Goal: Transaction & Acquisition: Purchase product/service

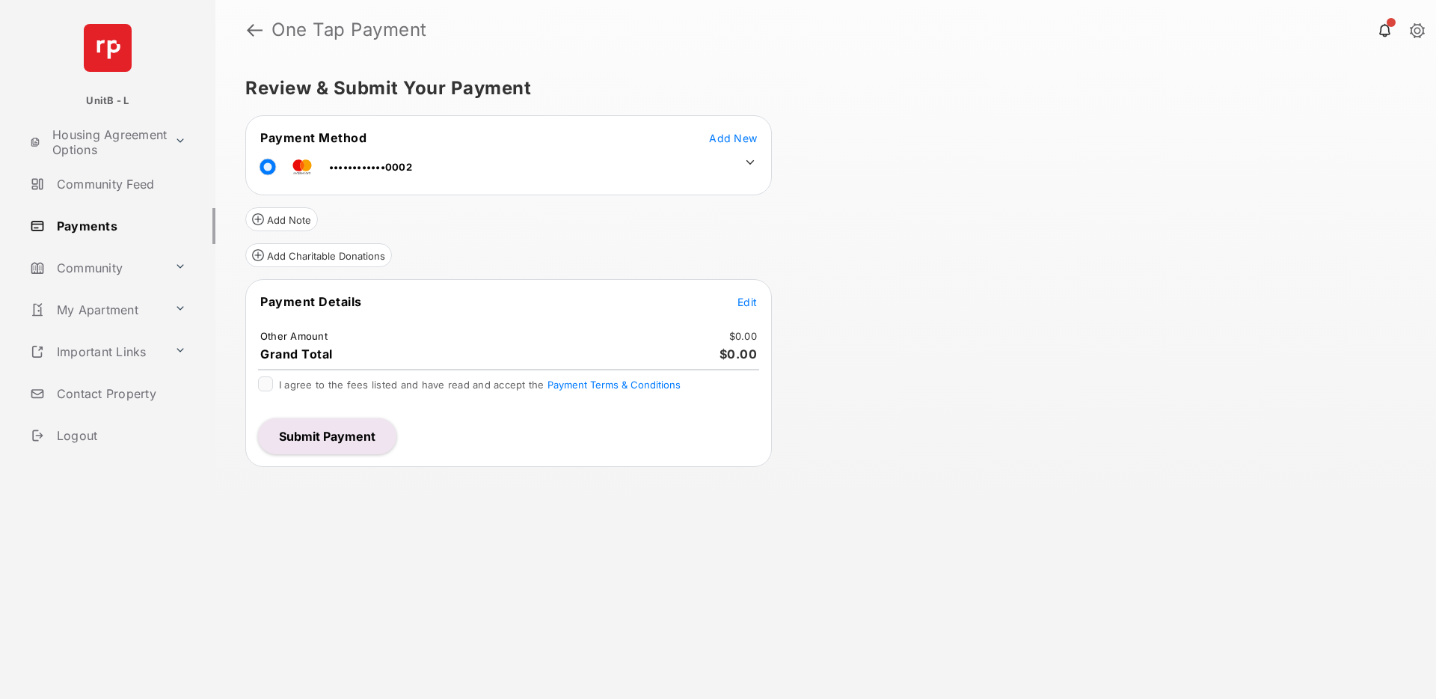
click at [332, 430] on button "Submit Payment" at bounding box center [327, 436] width 138 height 36
click at [737, 134] on span "Add New" at bounding box center [733, 138] width 48 height 13
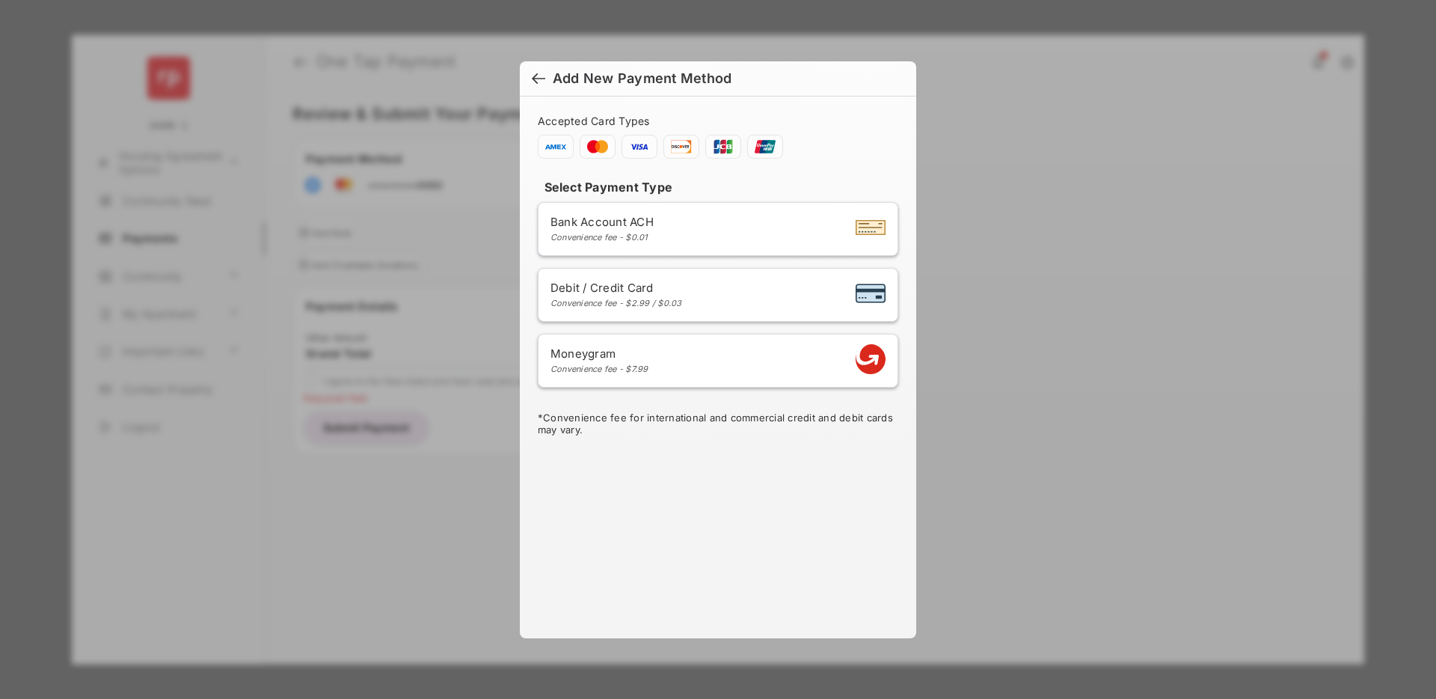
click at [643, 298] on div "Convenience fee - $2.99 / $0.03" at bounding box center [617, 303] width 132 height 10
select select "**"
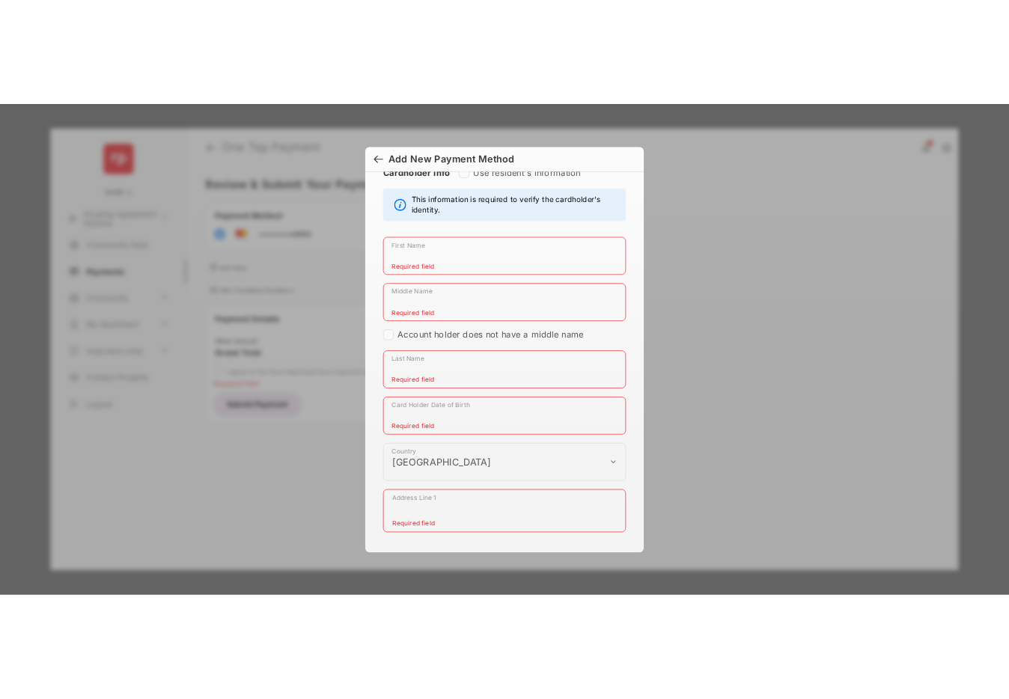
scroll to position [316, 0]
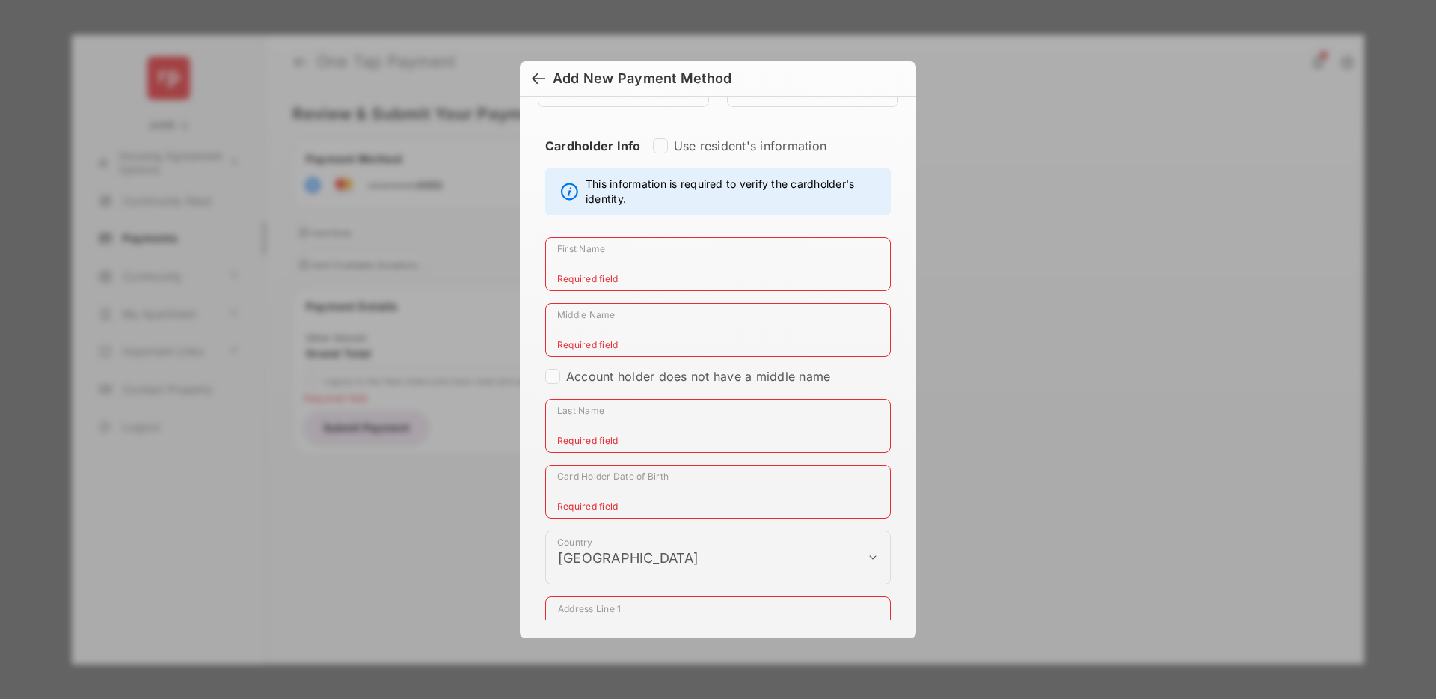
click at [593, 272] on input "First Name" at bounding box center [718, 264] width 346 height 54
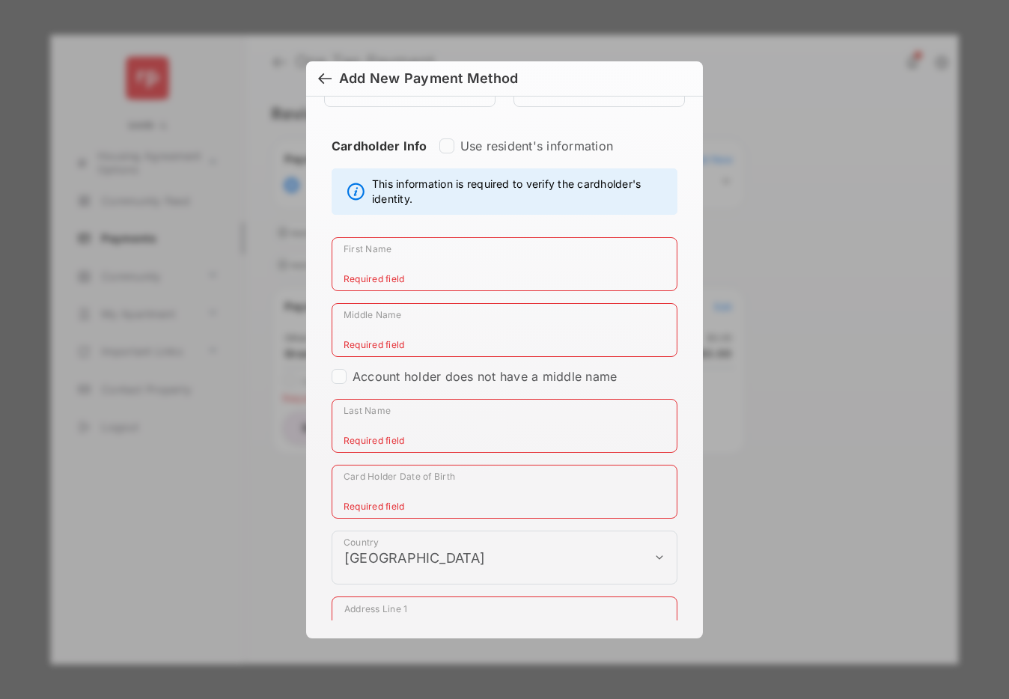
click at [325, 76] on div at bounding box center [324, 80] width 13 height 16
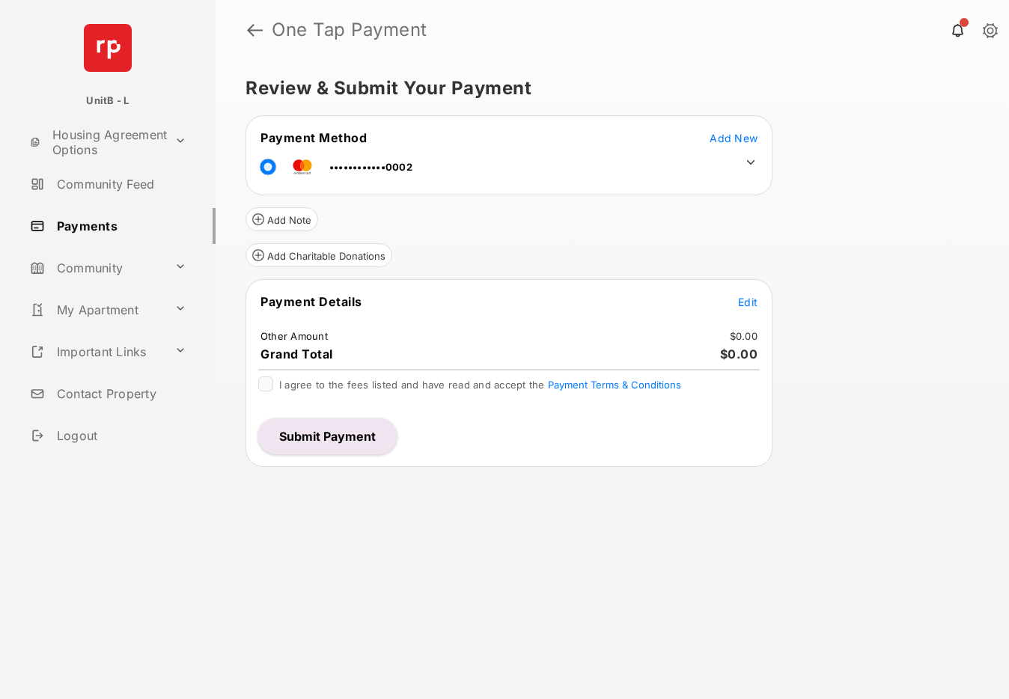
click at [334, 447] on button "Submit Payment" at bounding box center [327, 436] width 138 height 36
click at [722, 130] on button "Add New" at bounding box center [733, 137] width 48 height 15
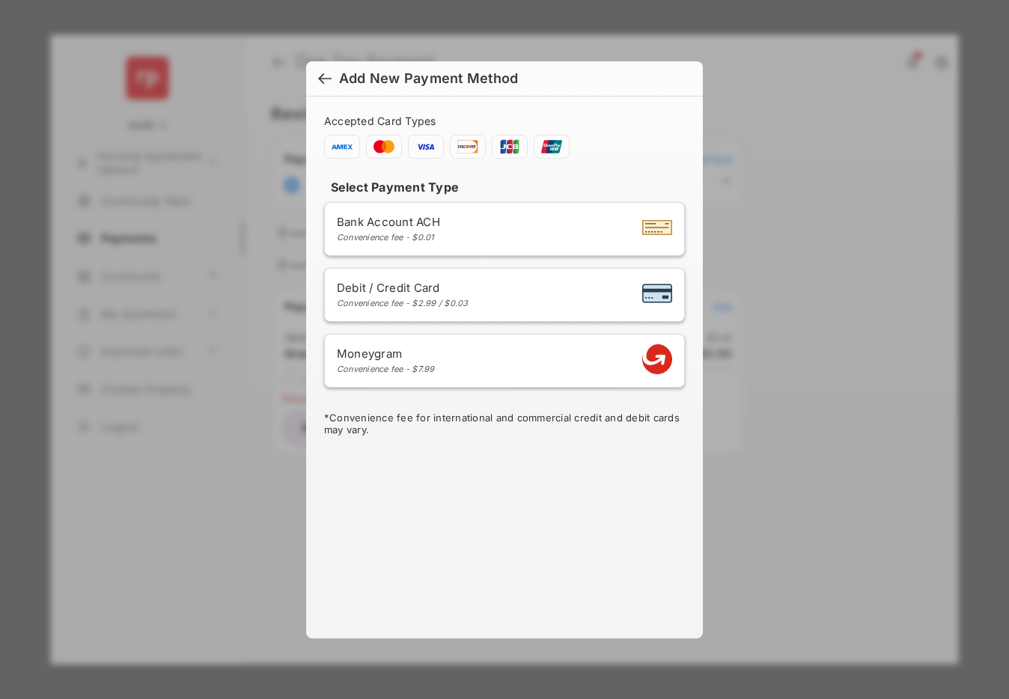
click at [452, 295] on div "Debit / Credit Card Convenience fee - $2.99 / $0.03" at bounding box center [403, 295] width 132 height 28
select select "**"
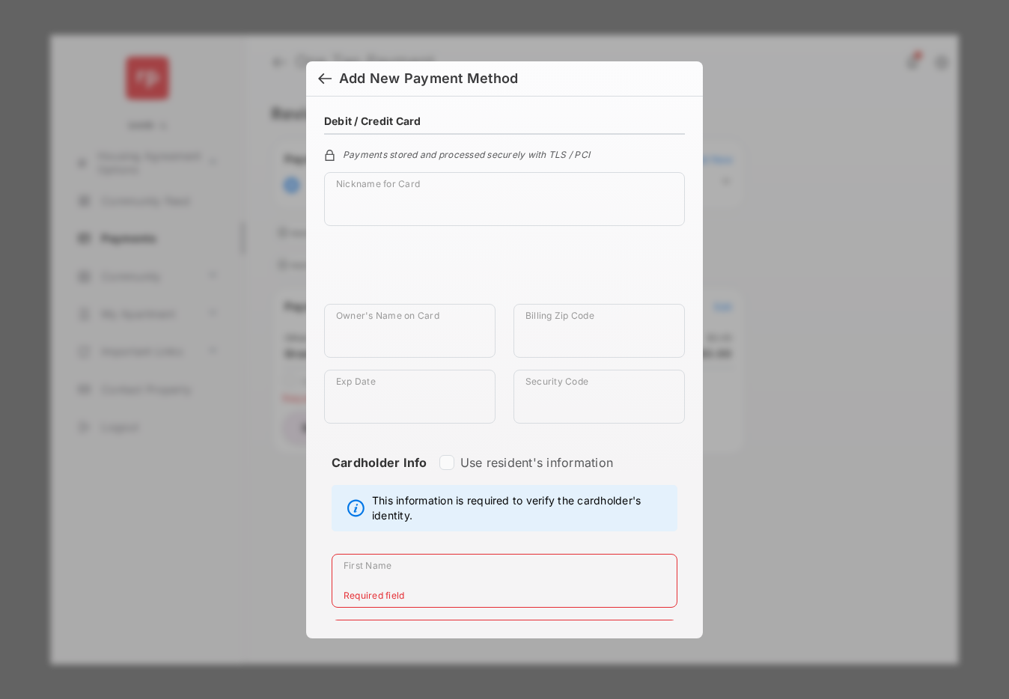
click at [326, 75] on div at bounding box center [324, 80] width 13 height 16
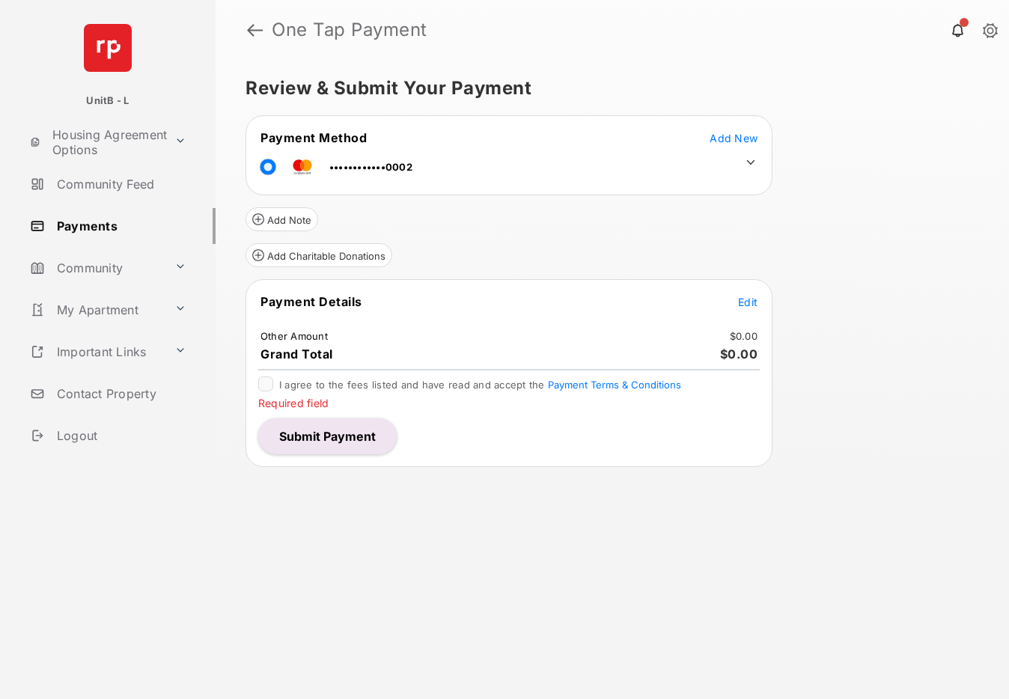
click at [837, 227] on div "Review & Submit Your Payment Payment Method Add New ••••••••••••0002 Add Note A…" at bounding box center [611, 379] width 793 height 639
click at [864, 138] on div "Review & Submit Your Payment Payment Method Add New ••••••••••••0002 Add Note A…" at bounding box center [611, 379] width 793 height 639
click at [845, 162] on div "Review & Submit Your Payment Payment Method Add New ••••••••••••0002 Add Note A…" at bounding box center [611, 379] width 793 height 639
click at [883, 290] on div "Review & Submit Your Payment Payment Method Add New ••••••••••••0002 Add Note A…" at bounding box center [611, 379] width 793 height 639
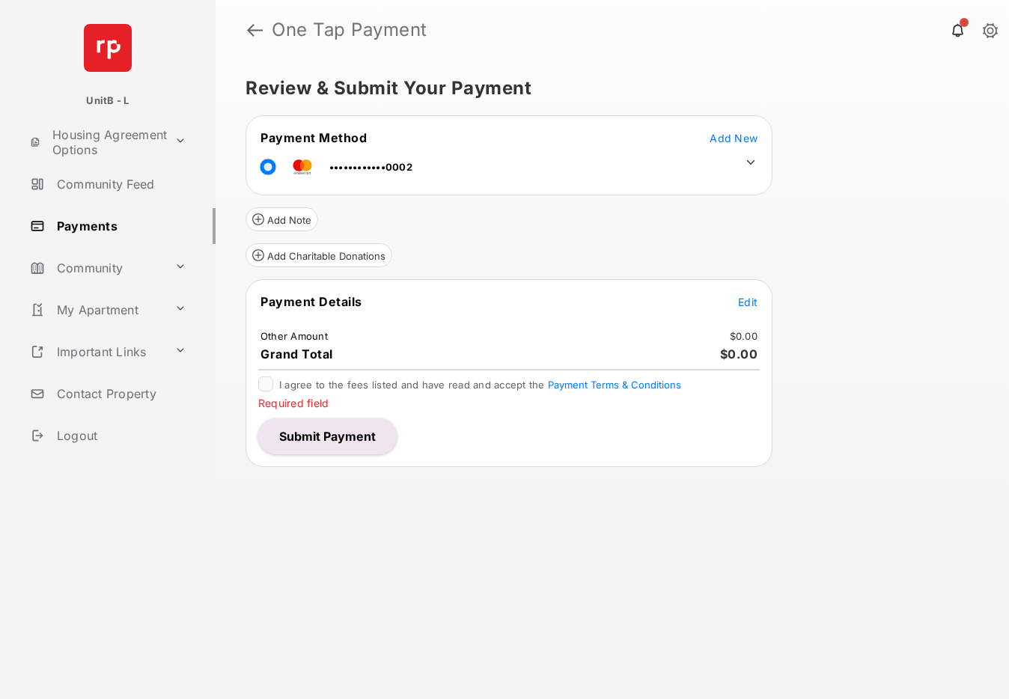
click at [877, 265] on div "Review & Submit Your Payment Payment Method Add New ••••••••••••0002 Add Note A…" at bounding box center [611, 379] width 793 height 639
click at [830, 273] on div "Review & Submit Your Payment Payment Method Add New ••••••••••••0002 Add Note A…" at bounding box center [611, 379] width 793 height 639
click at [825, 86] on h5 "Review & Submit Your Payment" at bounding box center [605, 88] width 721 height 18
click at [773, 58] on header "One Tap Payment" at bounding box center [611, 30] width 793 height 60
click at [872, 261] on div "Review & Submit Your Payment Payment Method Add New ••••••••••••0002 Add Note A…" at bounding box center [611, 379] width 793 height 639
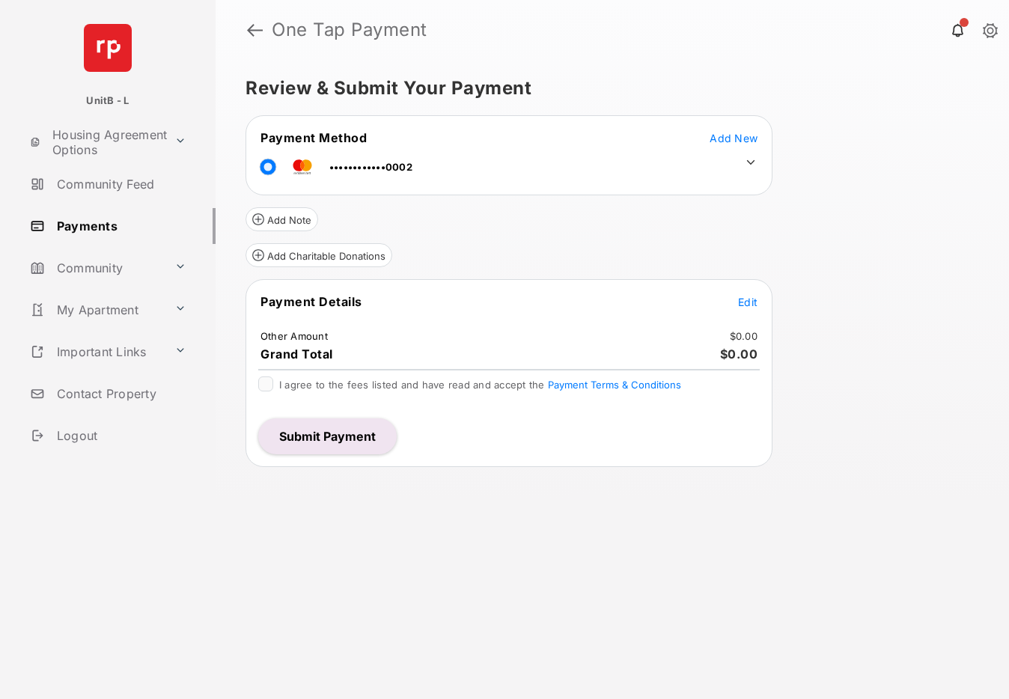
click at [863, 249] on div "Review & Submit Your Payment Payment Method Add New ••••••••••••0002 Add Note A…" at bounding box center [611, 379] width 793 height 639
click at [346, 437] on button "Submit Payment" at bounding box center [327, 436] width 138 height 36
click at [735, 135] on span "Add New" at bounding box center [733, 138] width 48 height 13
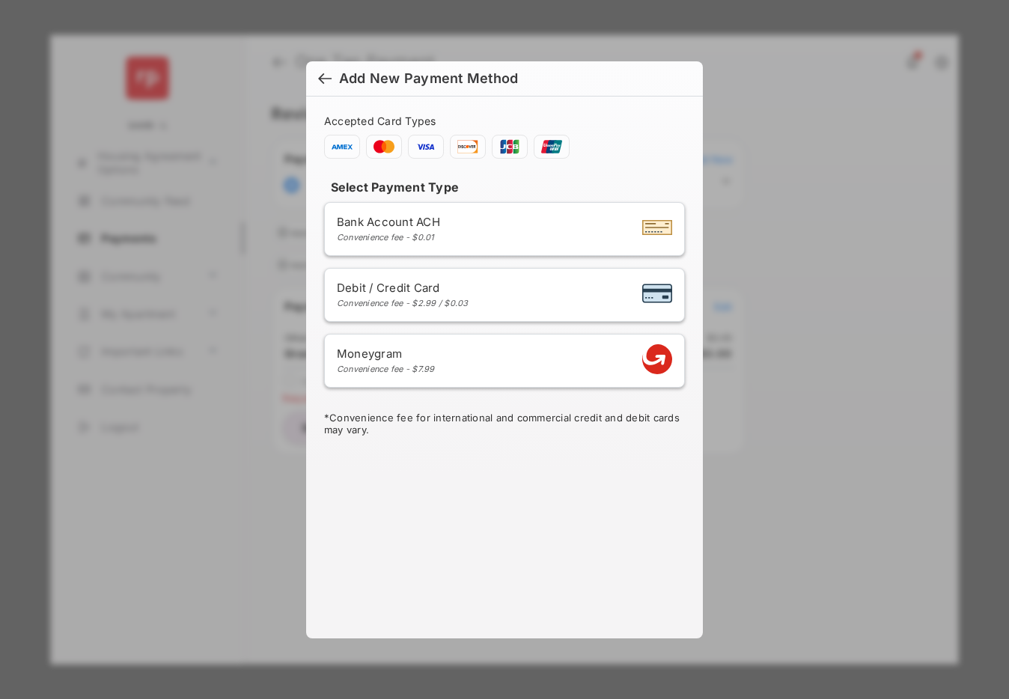
click at [527, 289] on div "Debit / Credit Card Convenience fee - $2.99 / $0.03" at bounding box center [504, 295] width 335 height 28
select select "**"
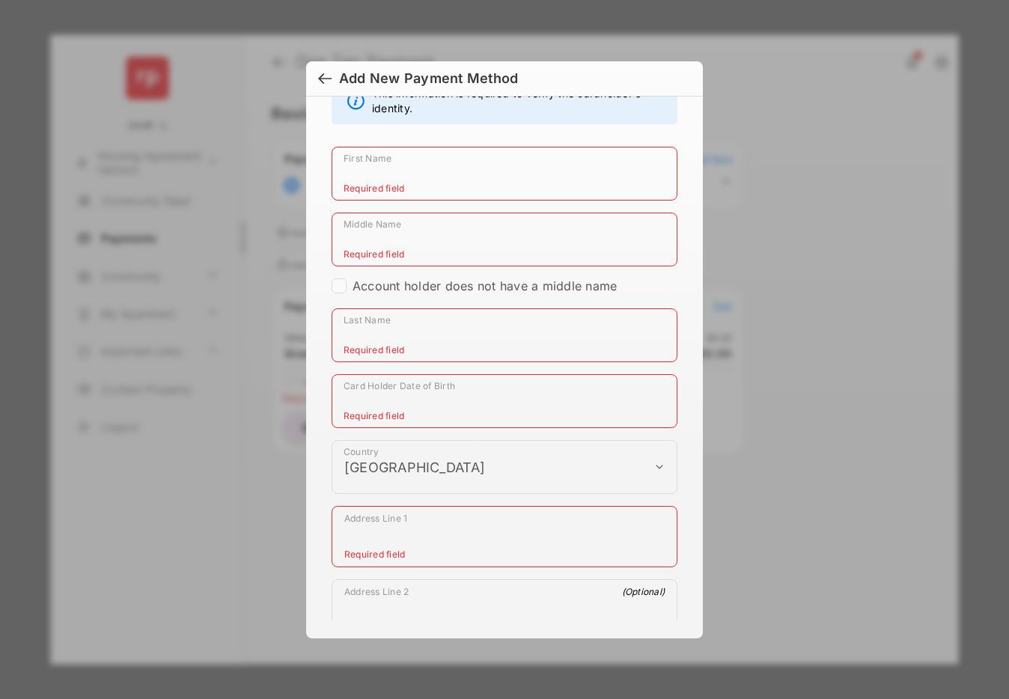
scroll to position [254, 0]
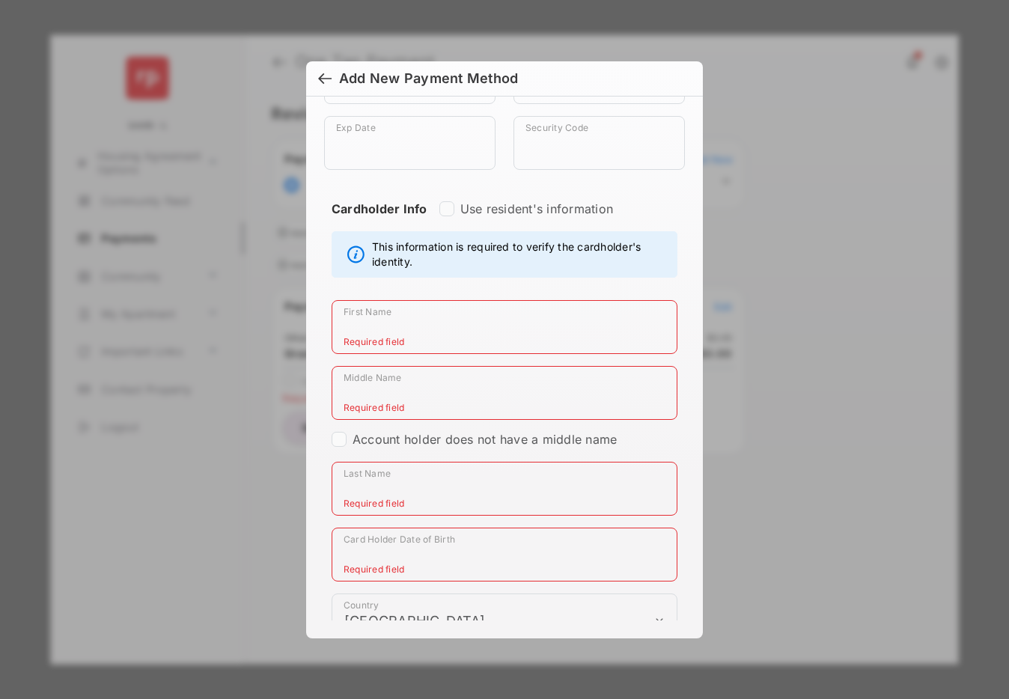
click at [391, 323] on input "First Name" at bounding box center [504, 327] width 346 height 54
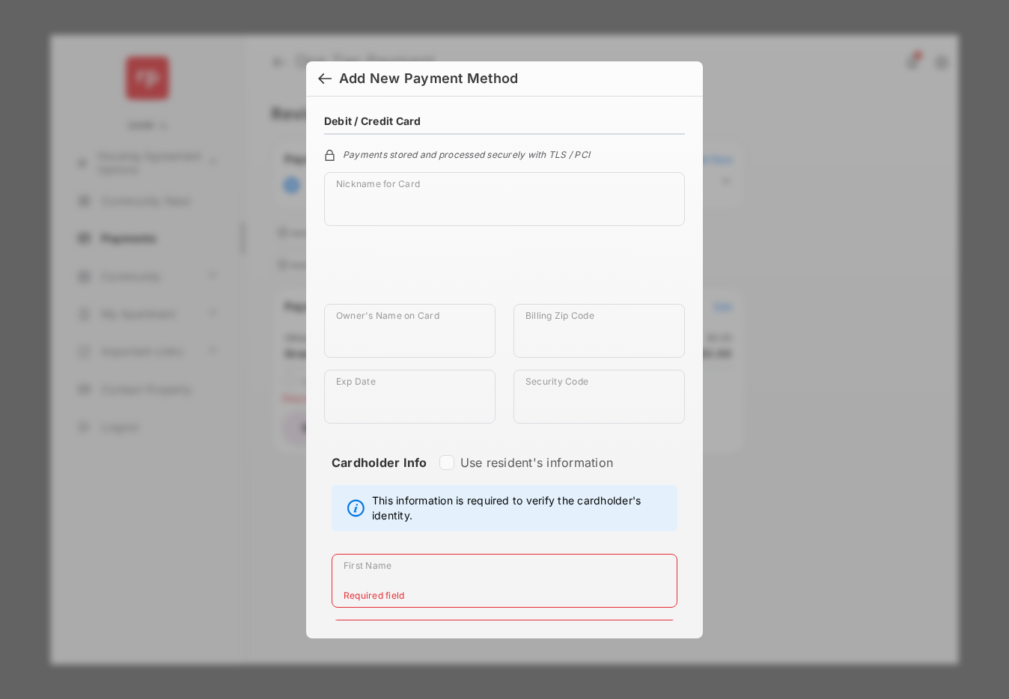
click at [323, 78] on div at bounding box center [324, 80] width 13 height 16
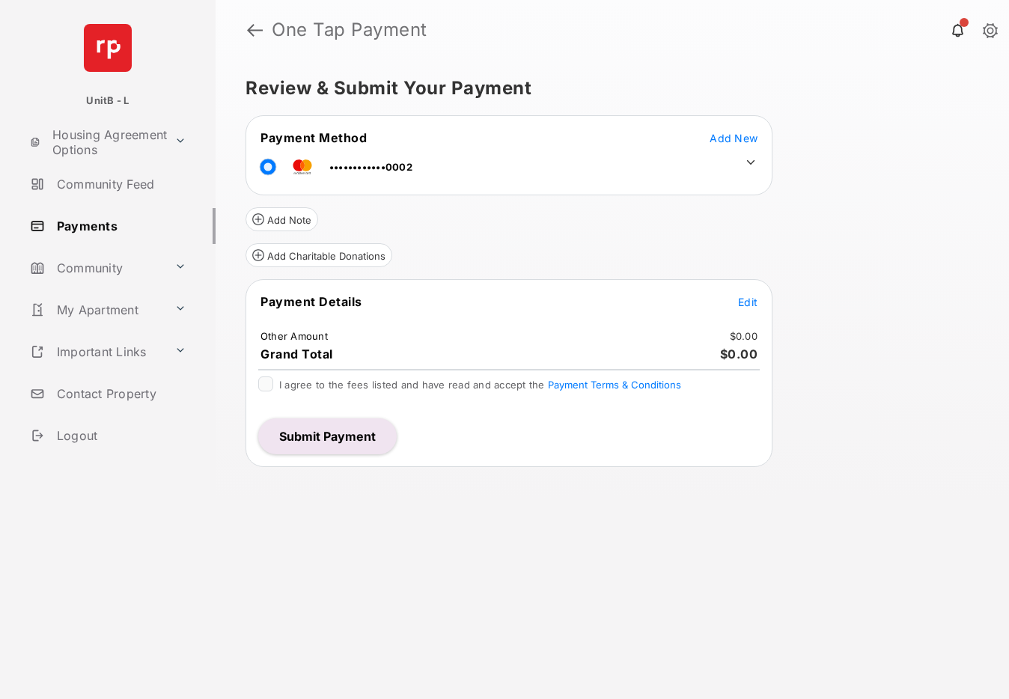
click at [821, 202] on div "Review & Submit Your Payment Payment Method Add New ••••••••••••0002 Add Note A…" at bounding box center [611, 379] width 793 height 639
click at [860, 146] on div "Review & Submit Your Payment Payment Method Add New ••••••••••••0002 Add Note A…" at bounding box center [611, 379] width 793 height 639
click at [346, 441] on button "Submit Payment" at bounding box center [327, 436] width 138 height 36
click at [730, 139] on span "Add New" at bounding box center [733, 138] width 48 height 13
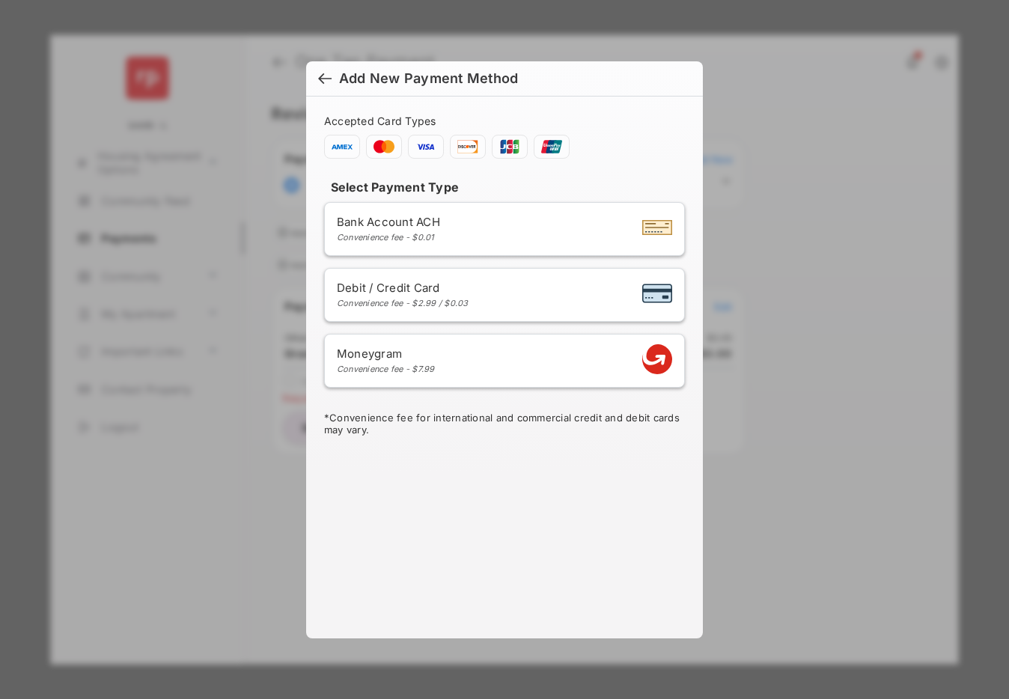
click at [466, 290] on span "Debit / Credit Card" at bounding box center [403, 288] width 132 height 14
select select "**"
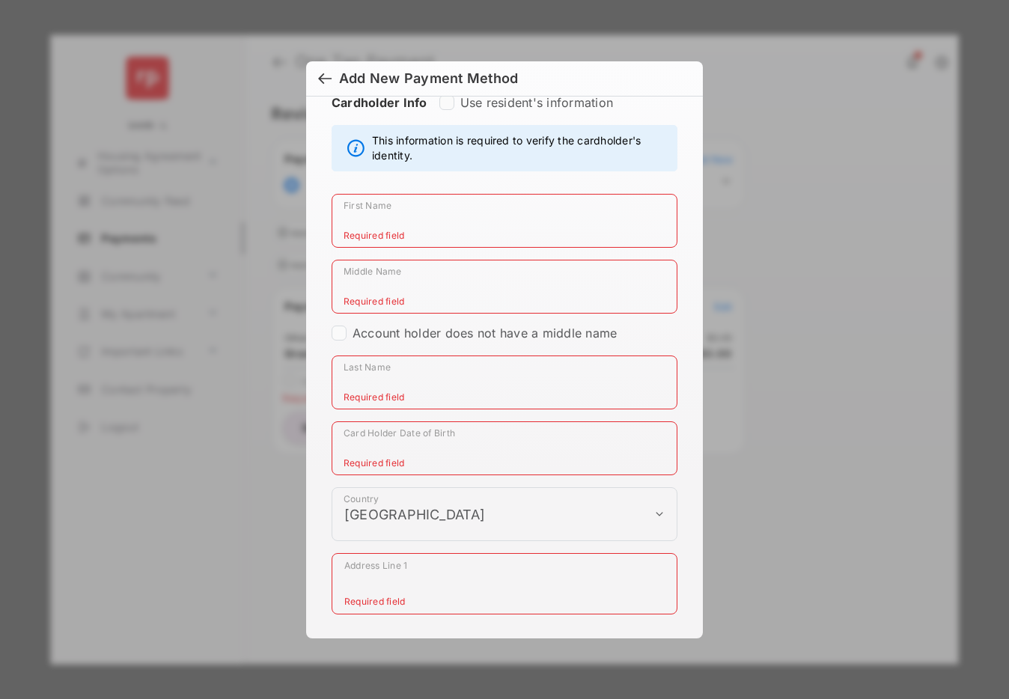
scroll to position [463, 0]
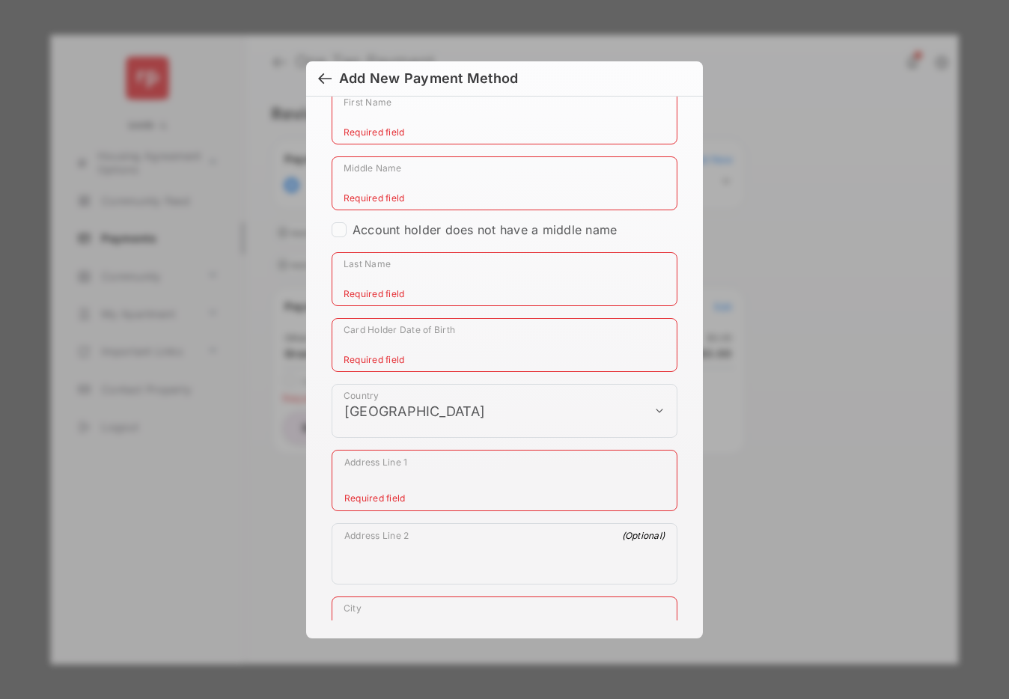
click at [433, 344] on input "Card Holder Date of Birth" at bounding box center [504, 345] width 346 height 54
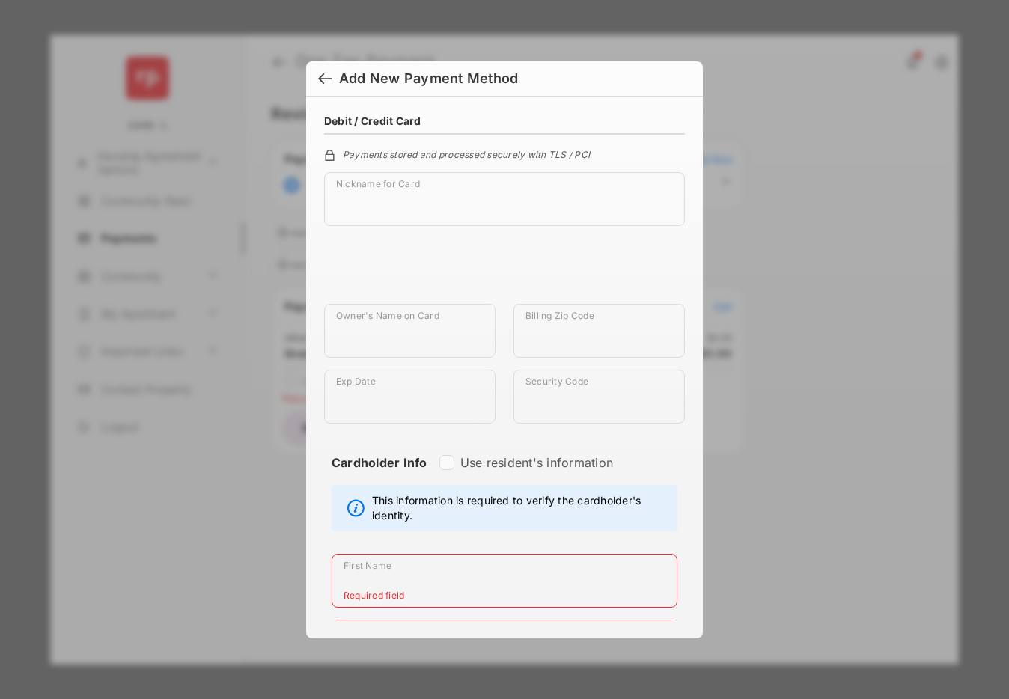
click at [326, 77] on div at bounding box center [324, 80] width 13 height 16
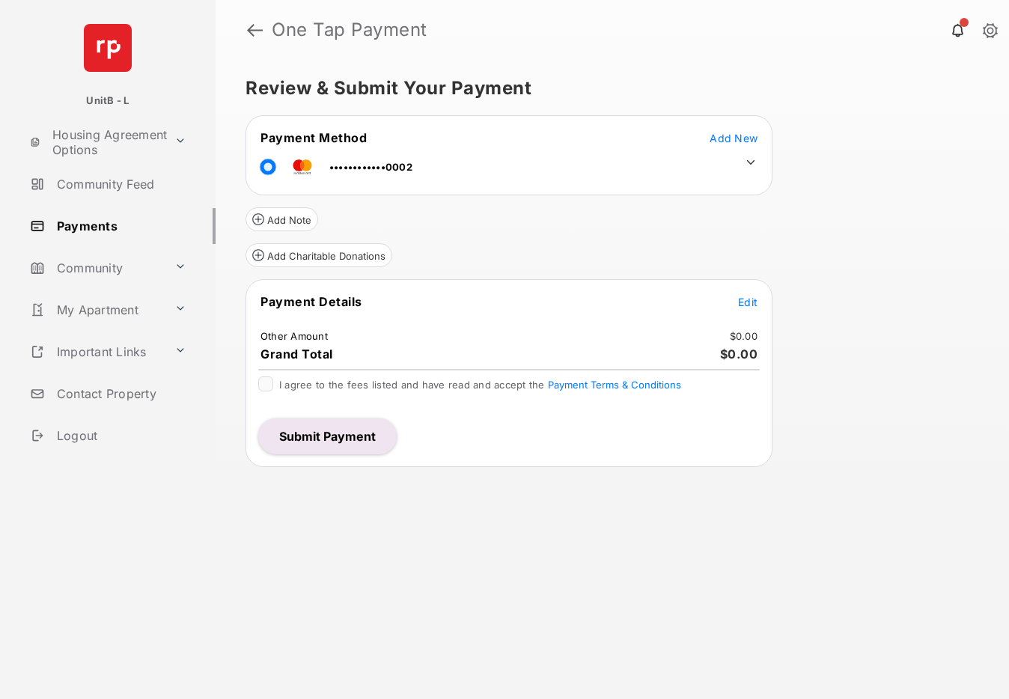
click at [354, 435] on button "Submit Payment" at bounding box center [327, 436] width 138 height 36
click at [734, 138] on span "Add New" at bounding box center [733, 138] width 48 height 13
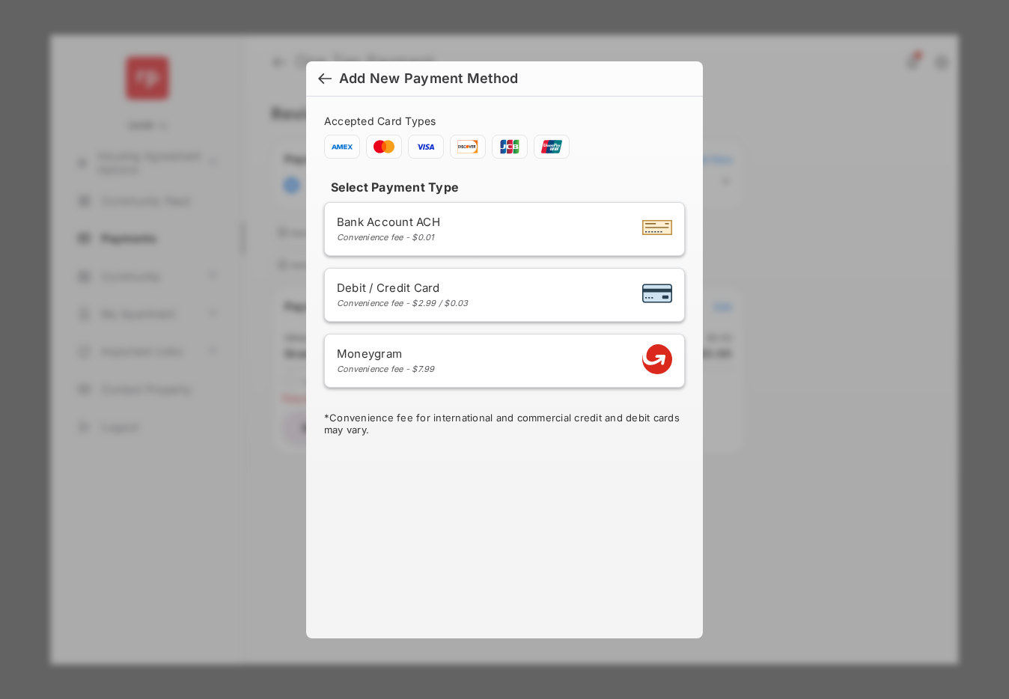
click at [489, 309] on li "Debit / Credit Card Convenience fee - $2.99 / $0.03" at bounding box center [504, 295] width 361 height 54
select select "**"
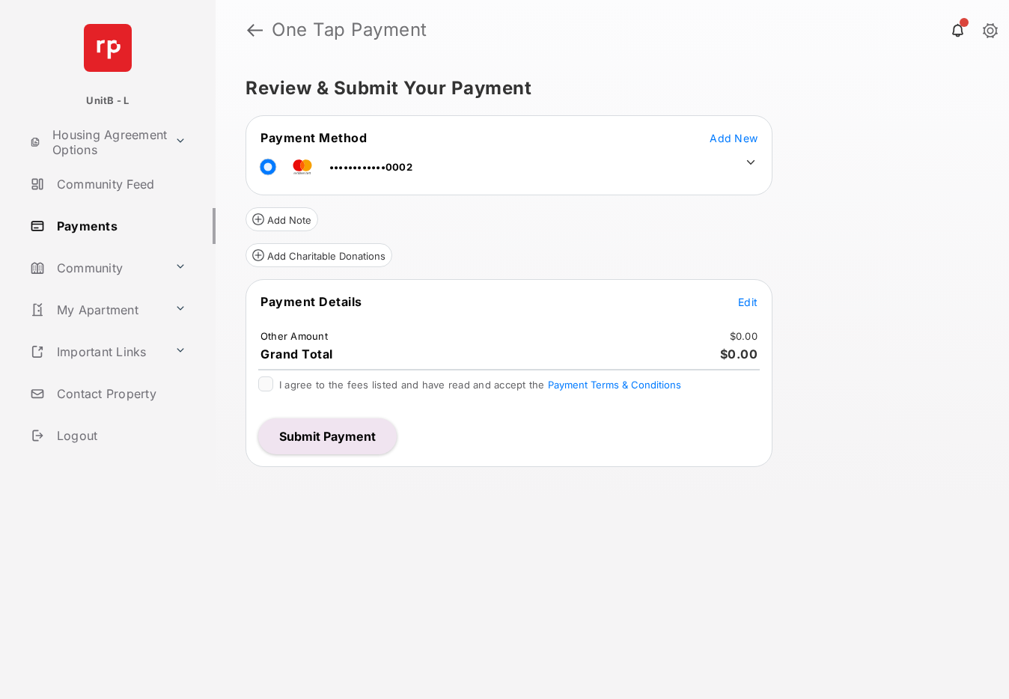
click at [319, 436] on button "Submit Payment" at bounding box center [327, 436] width 138 height 36
click at [742, 137] on span "Add New" at bounding box center [733, 138] width 48 height 13
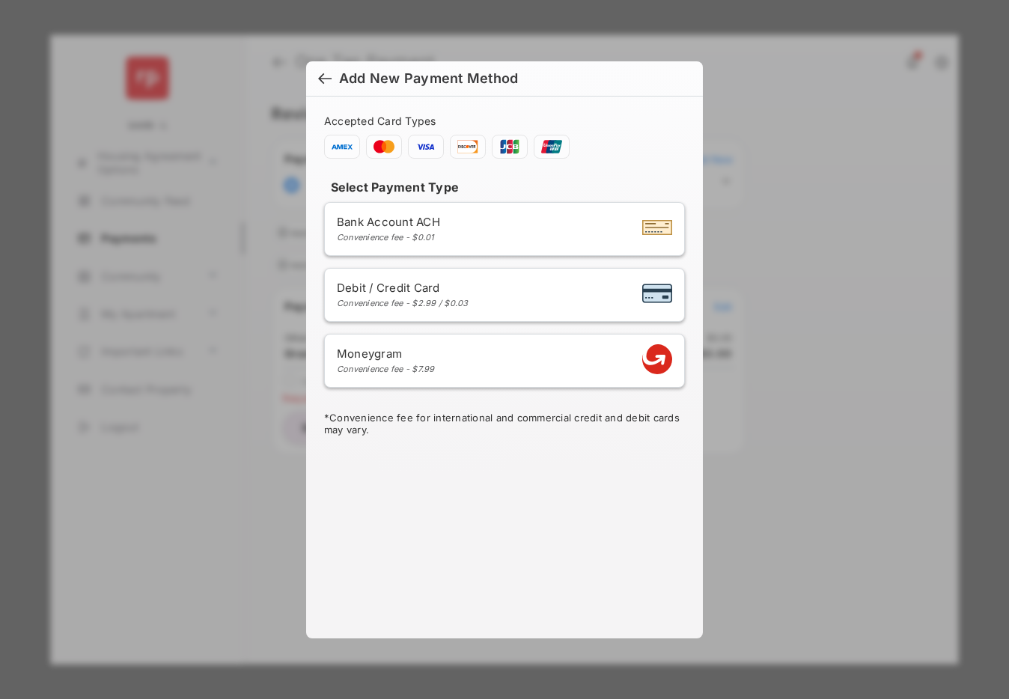
click at [499, 298] on div "Debit / Credit Card Convenience fee - $2.99 / $0.03" at bounding box center [504, 295] width 335 height 28
select select "**"
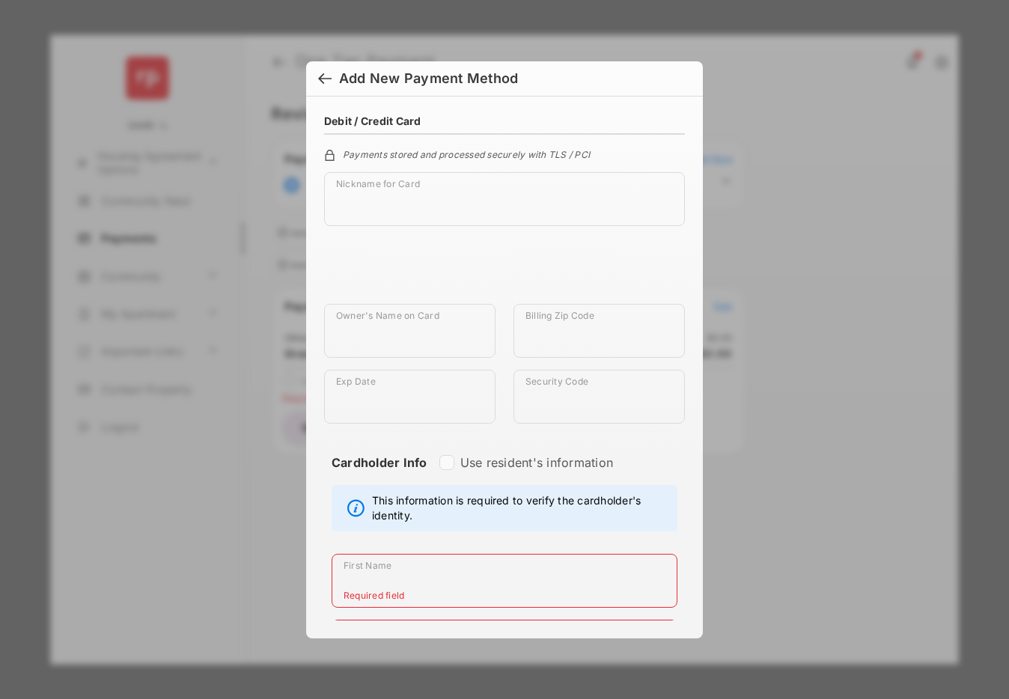
click at [328, 85] on div at bounding box center [324, 80] width 13 height 16
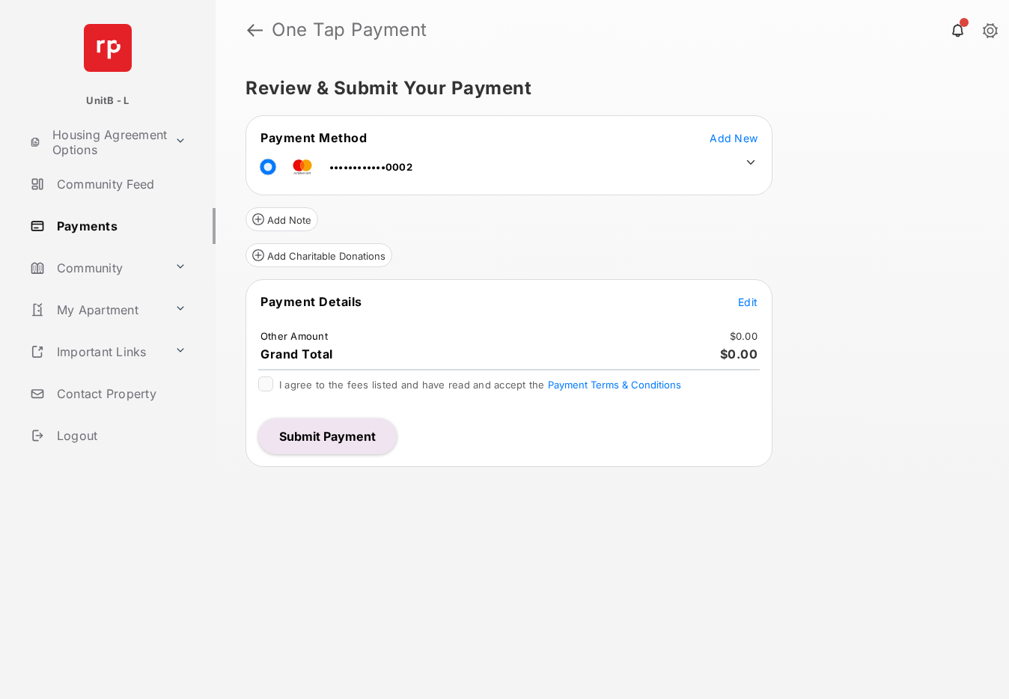
click at [339, 433] on button "Submit Payment" at bounding box center [327, 436] width 138 height 36
click at [723, 138] on span "Add New" at bounding box center [733, 138] width 48 height 13
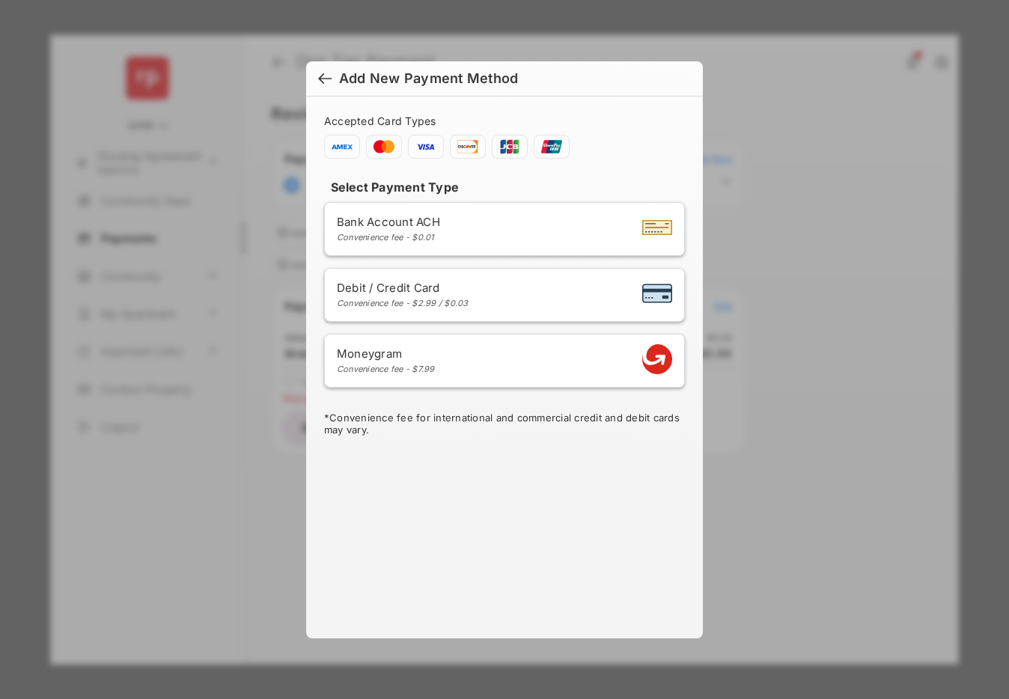
click at [437, 284] on span "Debit / Credit Card" at bounding box center [403, 288] width 132 height 14
select select "**"
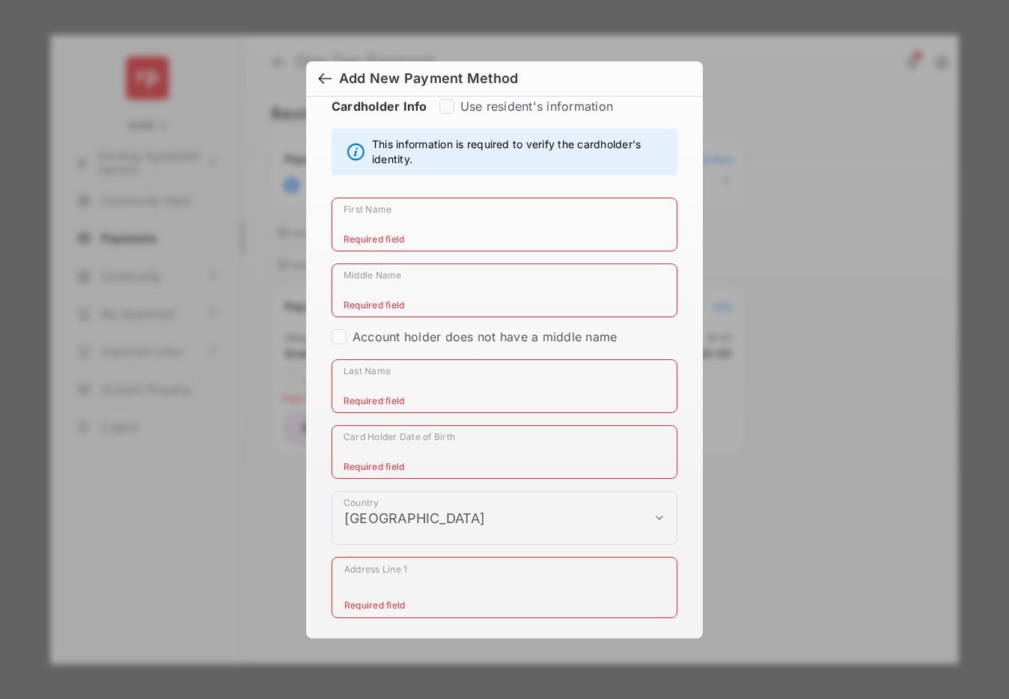
scroll to position [369, 0]
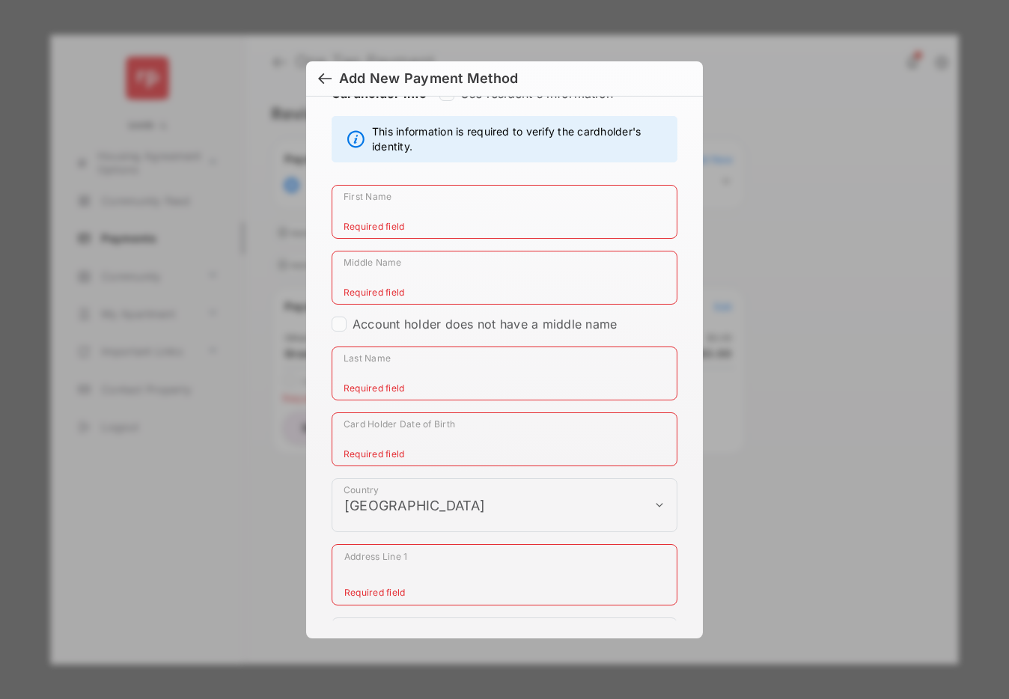
click at [330, 80] on div at bounding box center [324, 80] width 13 height 16
click at [330, 80] on h6 "Add New Payment Method" at bounding box center [504, 78] width 397 height 35
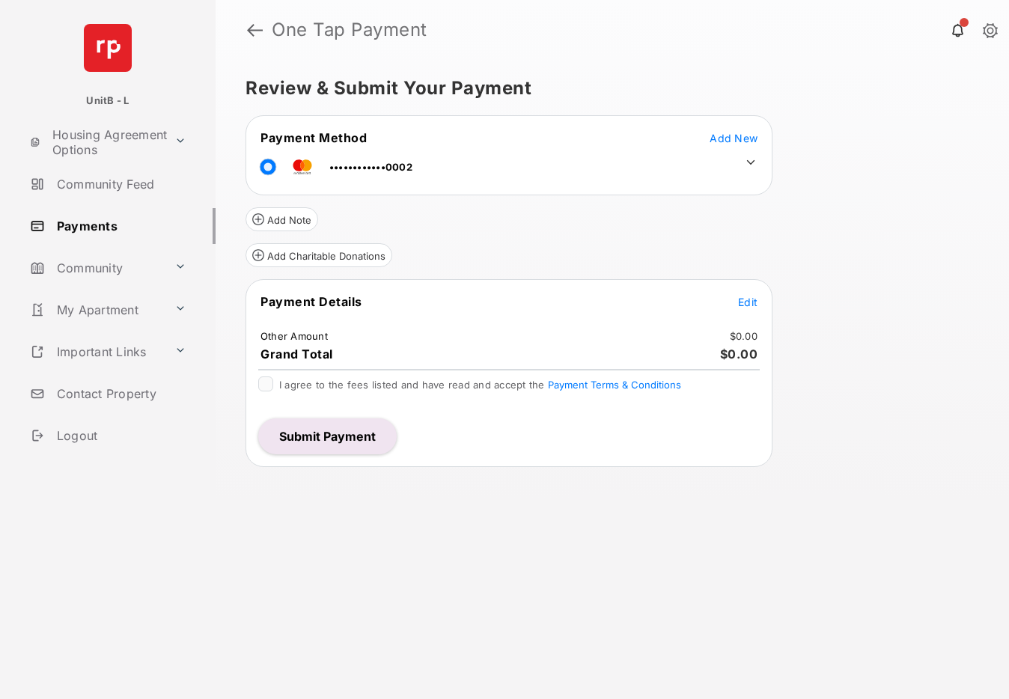
click at [337, 437] on button "Submit Payment" at bounding box center [327, 436] width 138 height 36
click at [722, 142] on span "Add New" at bounding box center [733, 138] width 48 height 13
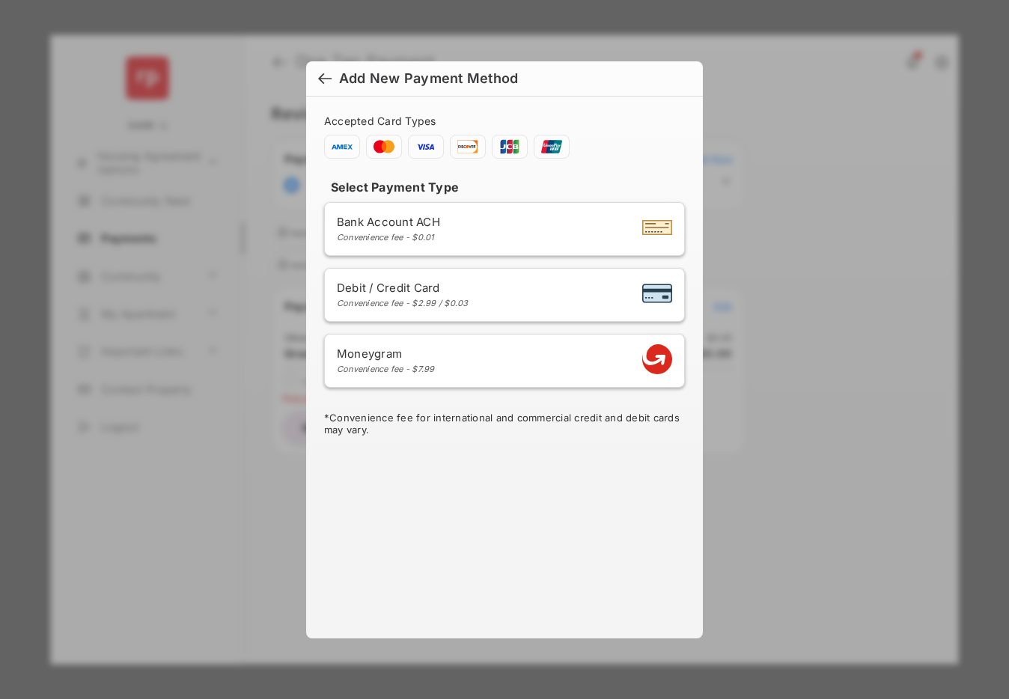
click at [454, 298] on div "Convenience fee - $2.99 / $0.03" at bounding box center [403, 303] width 132 height 10
select select "**"
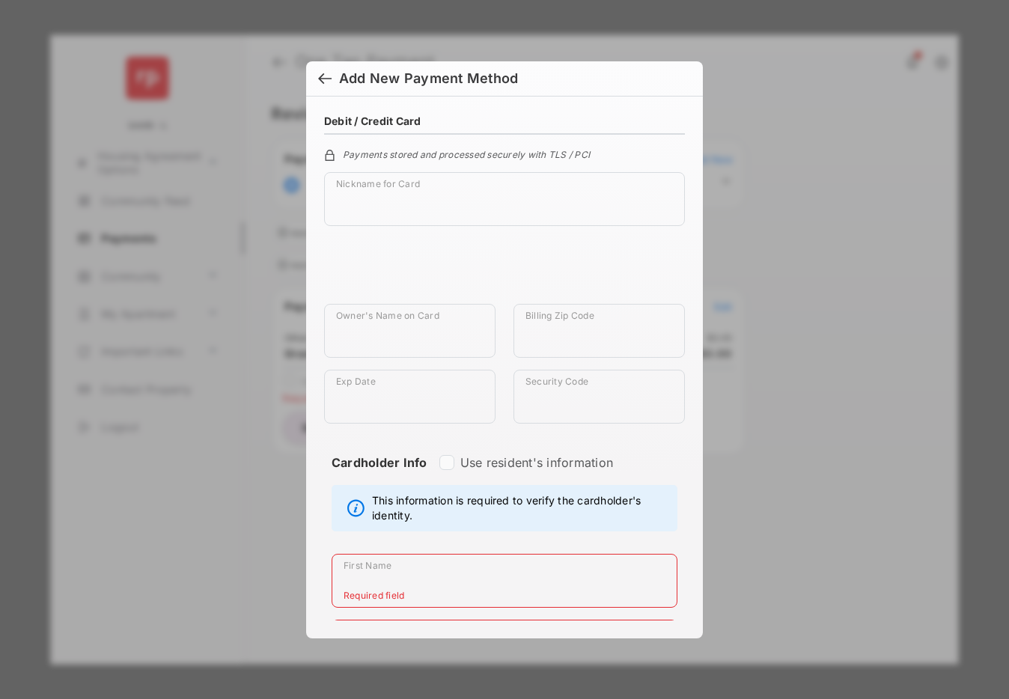
click at [328, 80] on div at bounding box center [324, 80] width 13 height 16
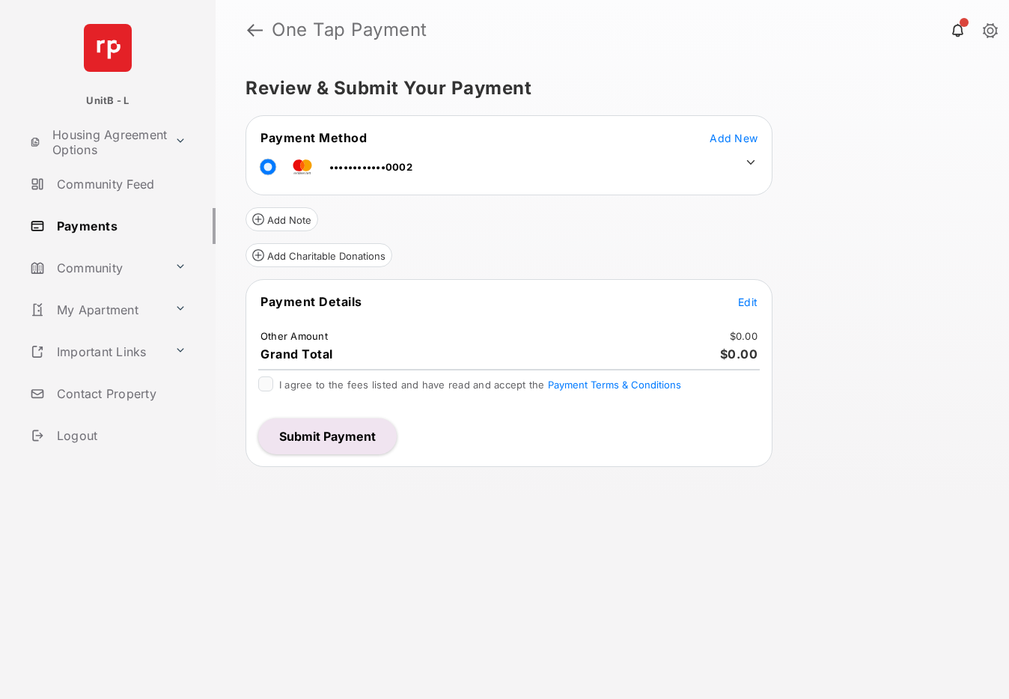
click at [310, 432] on button "Submit Payment" at bounding box center [327, 436] width 138 height 36
click at [718, 140] on span "Add New" at bounding box center [733, 138] width 48 height 13
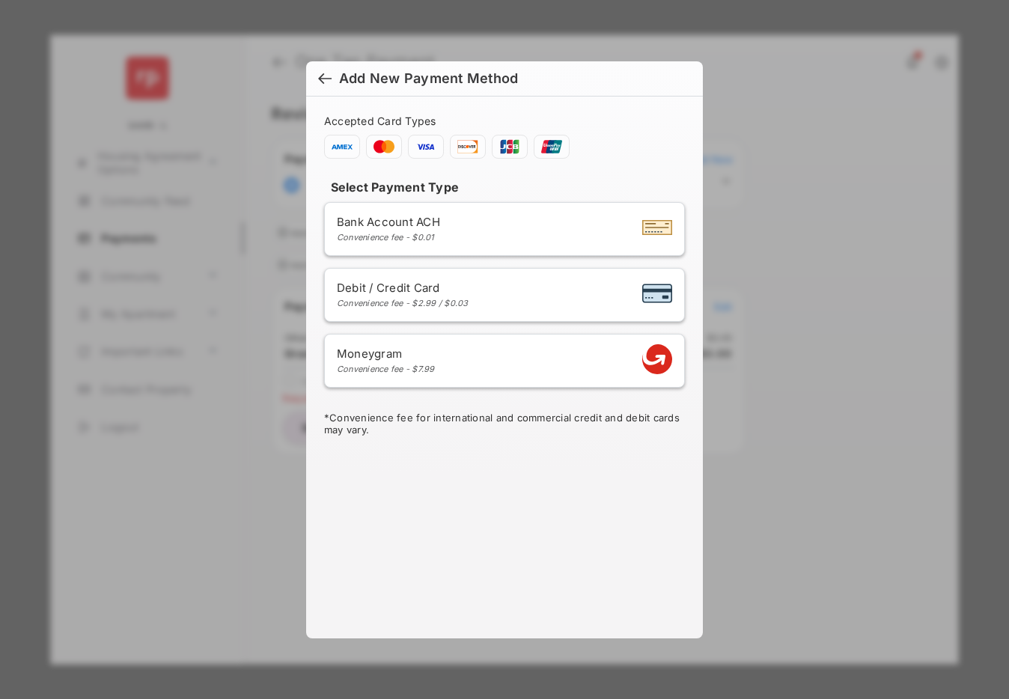
click at [495, 296] on div "Debit / Credit Card Convenience fee - $2.99 / $0.03" at bounding box center [504, 295] width 335 height 28
select select "**"
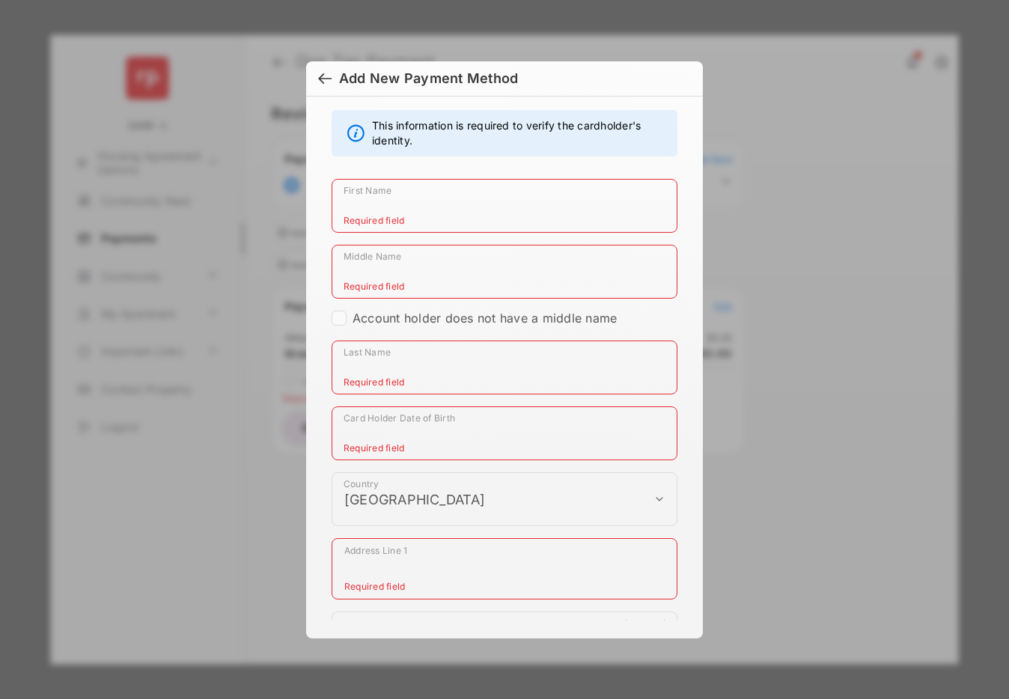
scroll to position [478, 0]
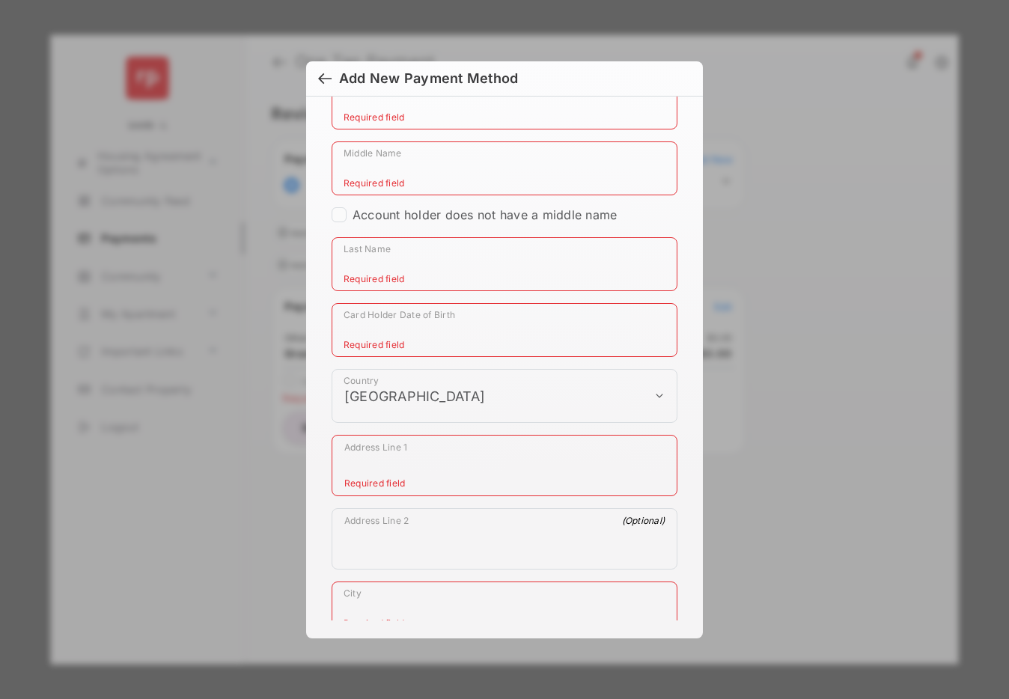
click at [323, 73] on div at bounding box center [324, 80] width 13 height 16
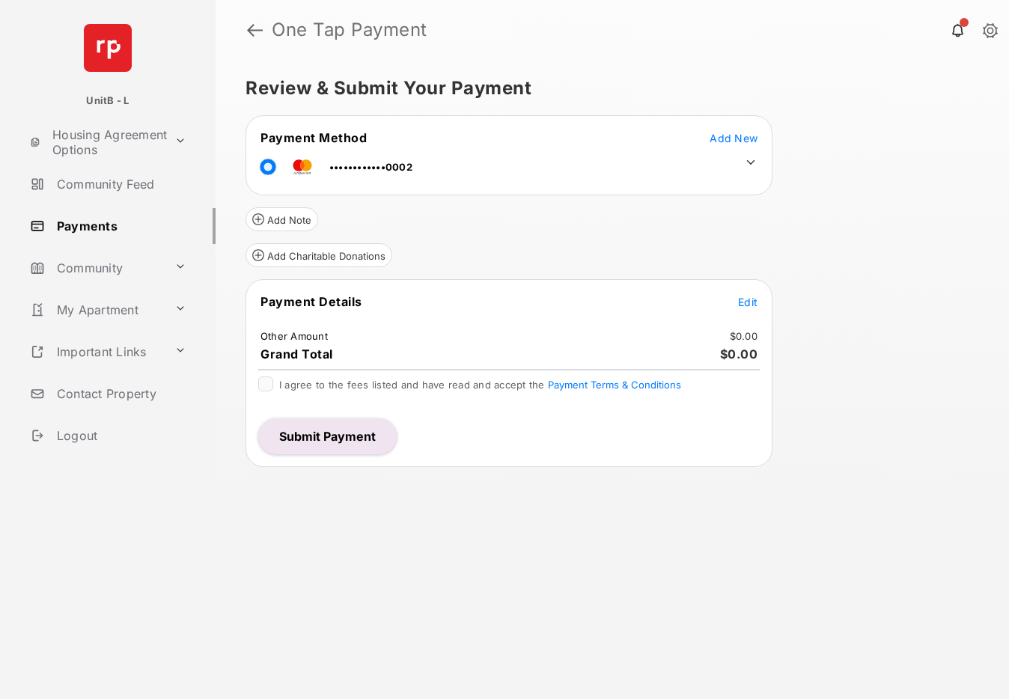
click at [337, 434] on button "Submit Payment" at bounding box center [327, 436] width 138 height 36
click at [735, 136] on span "Add New" at bounding box center [733, 138] width 48 height 13
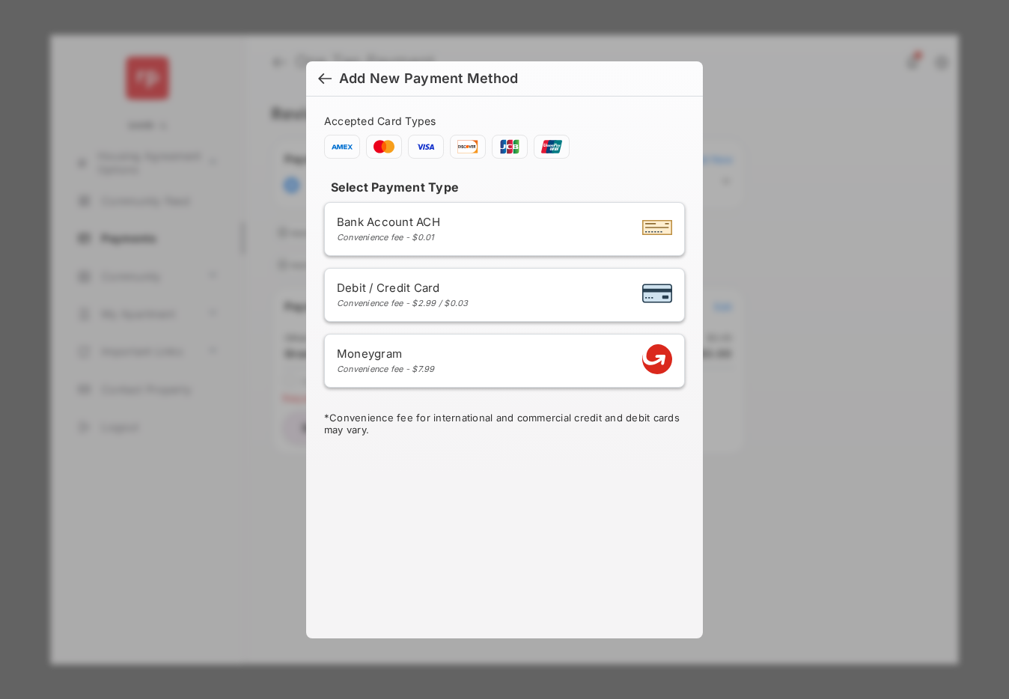
click at [480, 282] on div "Debit / Credit Card Convenience fee - $2.99 / $0.03" at bounding box center [504, 295] width 335 height 28
select select "**"
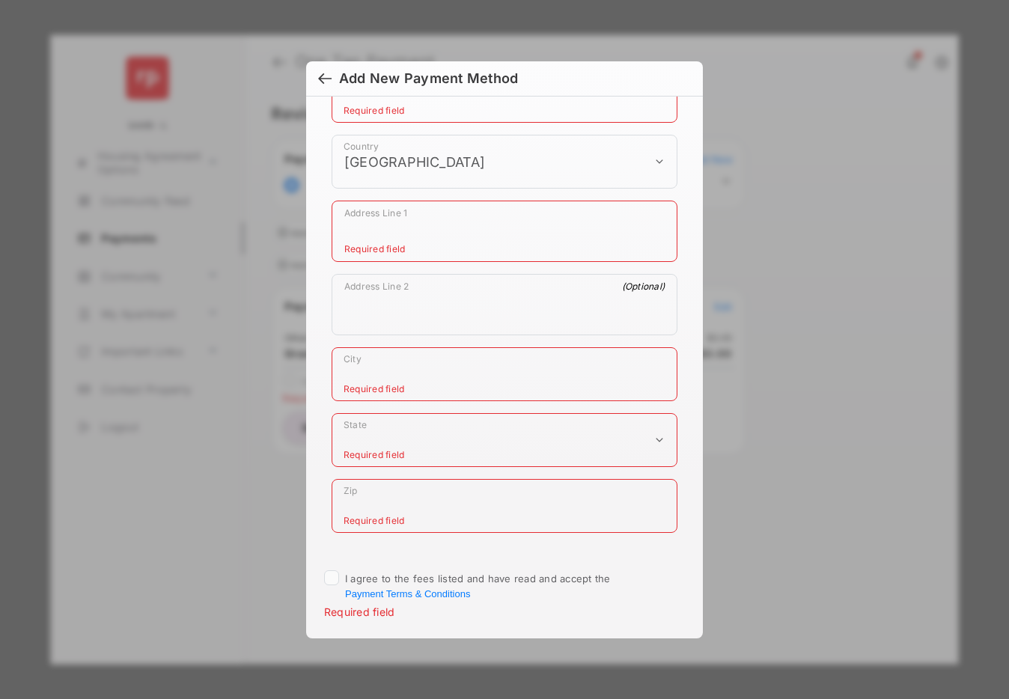
scroll to position [820, 0]
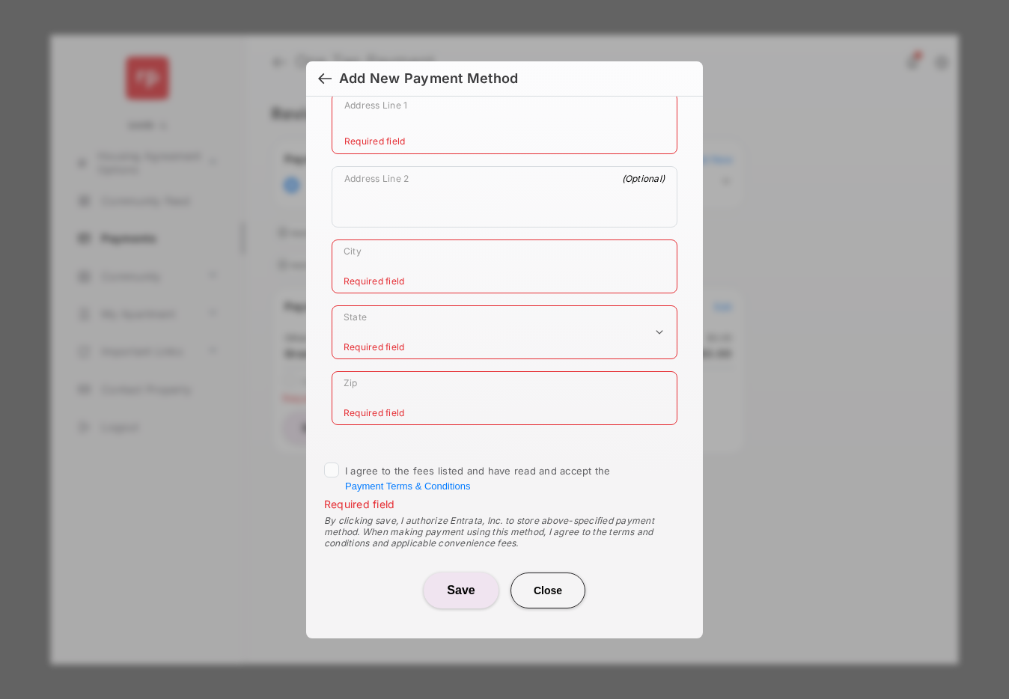
click at [460, 280] on input "City" at bounding box center [504, 266] width 346 height 54
type input "****"
click at [694, 261] on div "**********" at bounding box center [504, 359] width 397 height 524
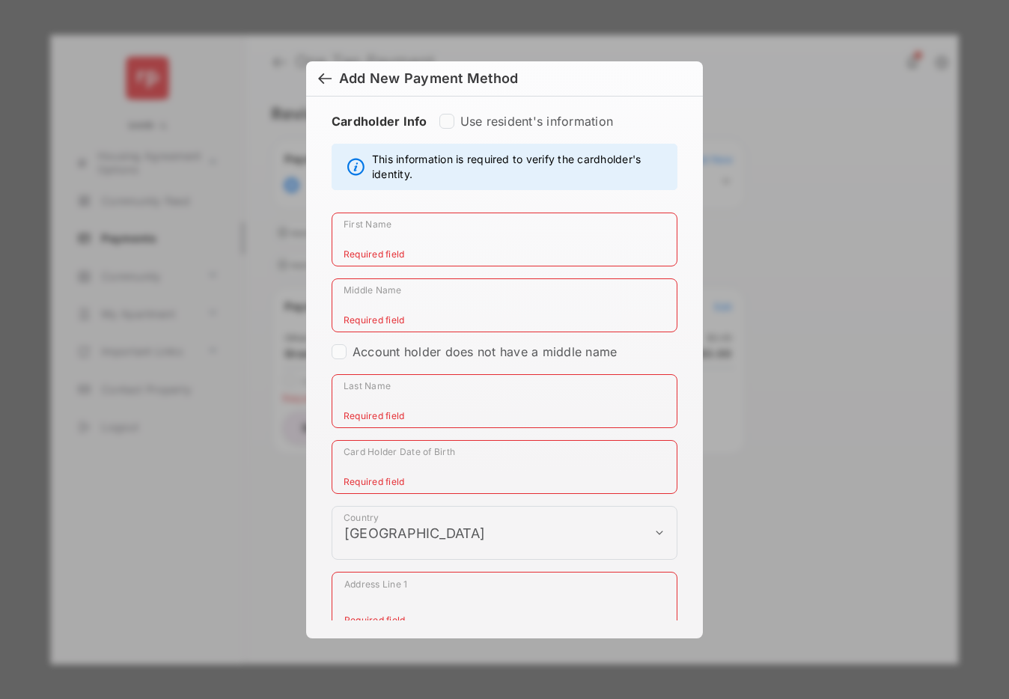
scroll to position [328, 0]
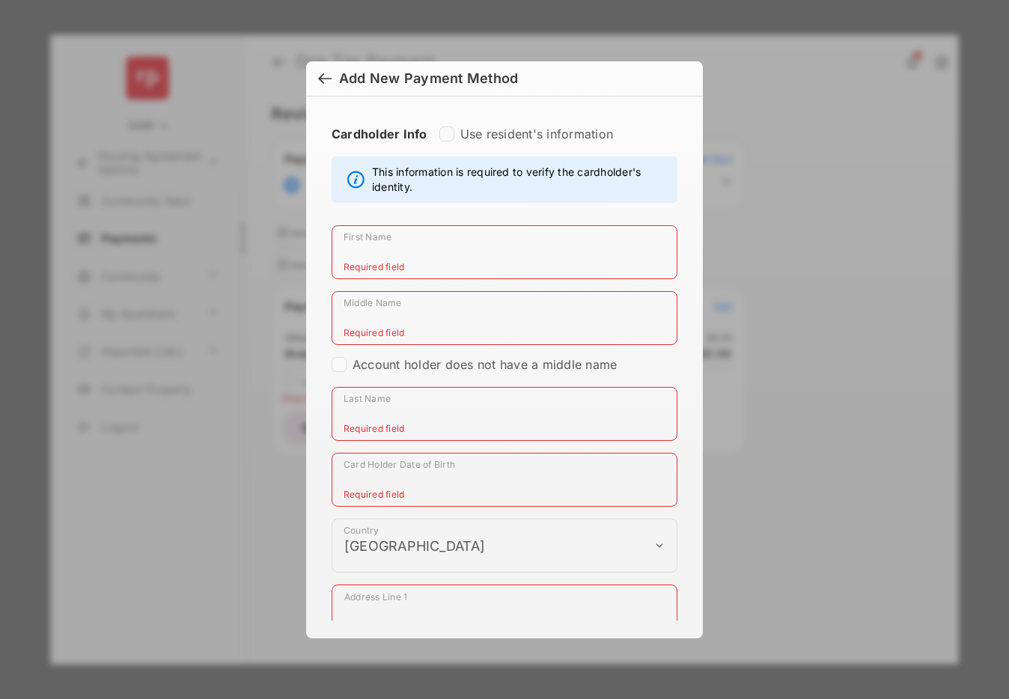
click at [325, 76] on div at bounding box center [324, 80] width 13 height 16
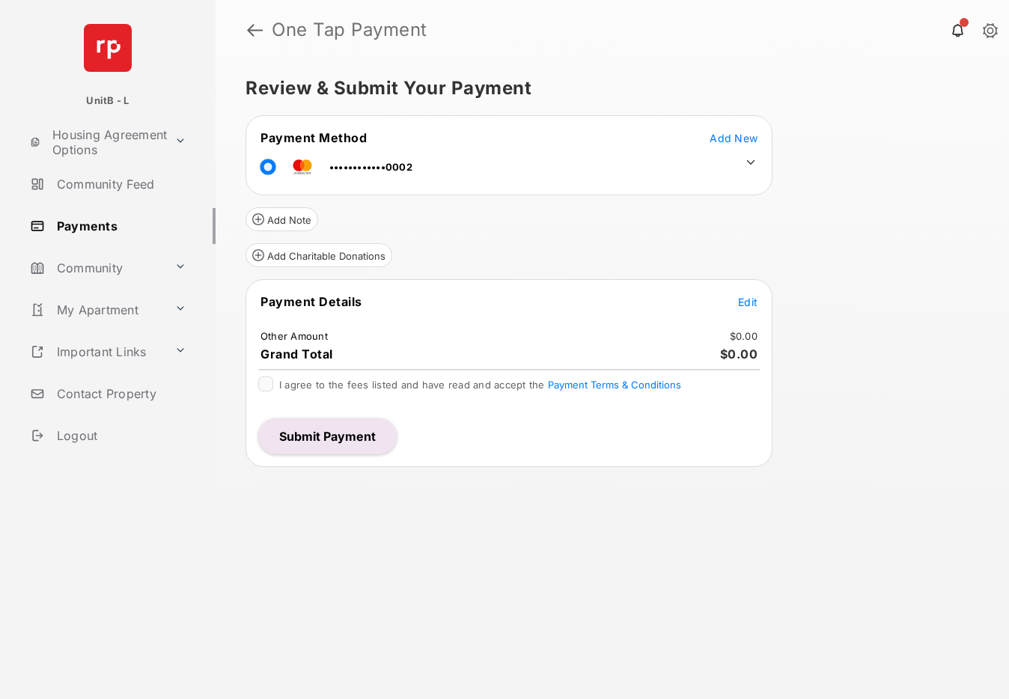
click at [319, 439] on button "Submit Payment" at bounding box center [327, 436] width 138 height 36
click at [723, 141] on span "Add New" at bounding box center [733, 138] width 48 height 13
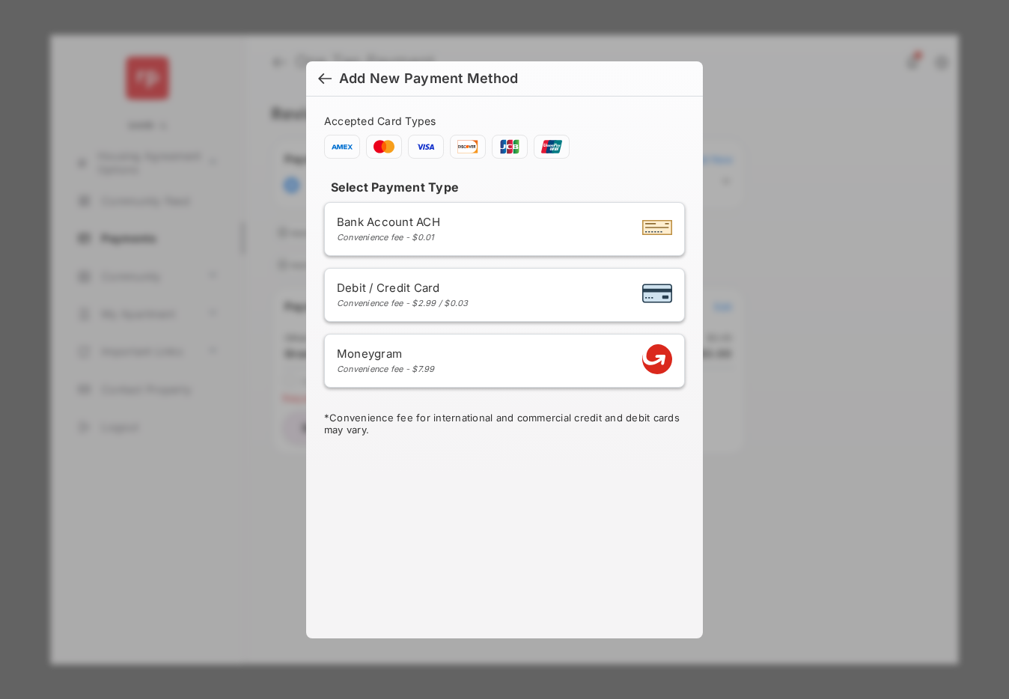
click at [498, 287] on div "Debit / Credit Card Convenience fee - $2.99 / $0.03" at bounding box center [504, 295] width 335 height 28
select select "**"
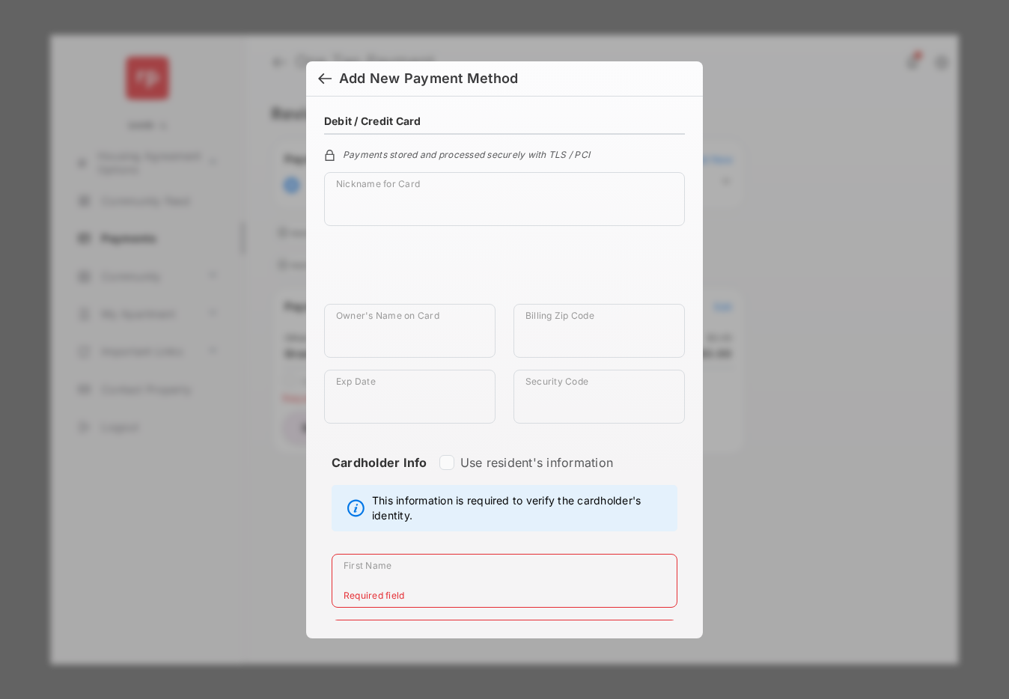
click at [320, 78] on div at bounding box center [324, 80] width 13 height 16
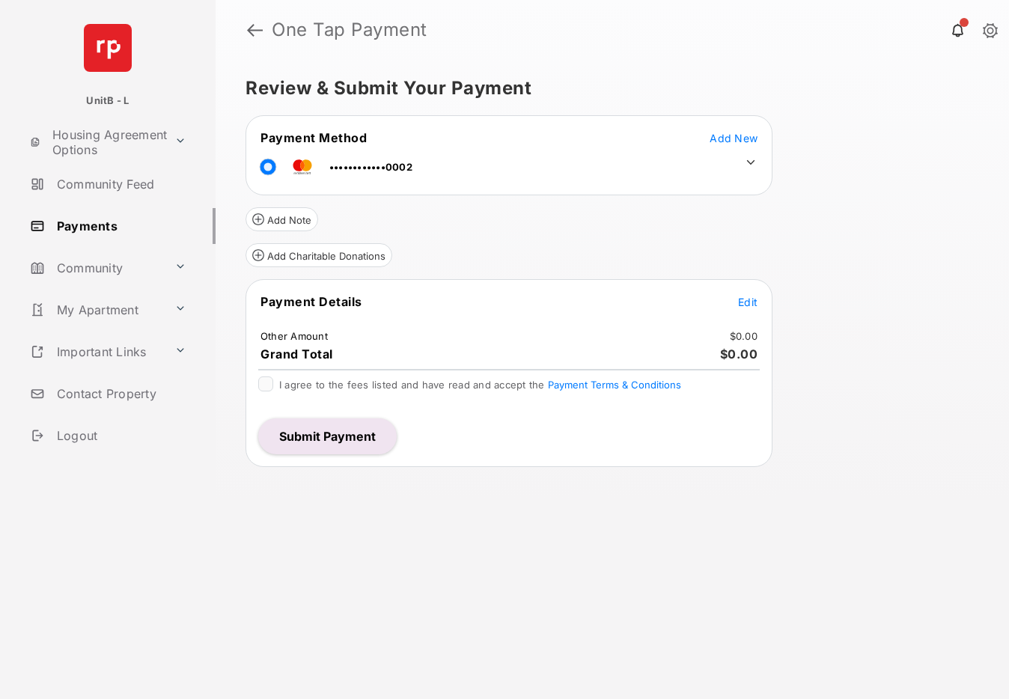
click at [332, 446] on button "Submit Payment" at bounding box center [327, 436] width 138 height 36
click at [735, 138] on span "Add New" at bounding box center [733, 138] width 48 height 13
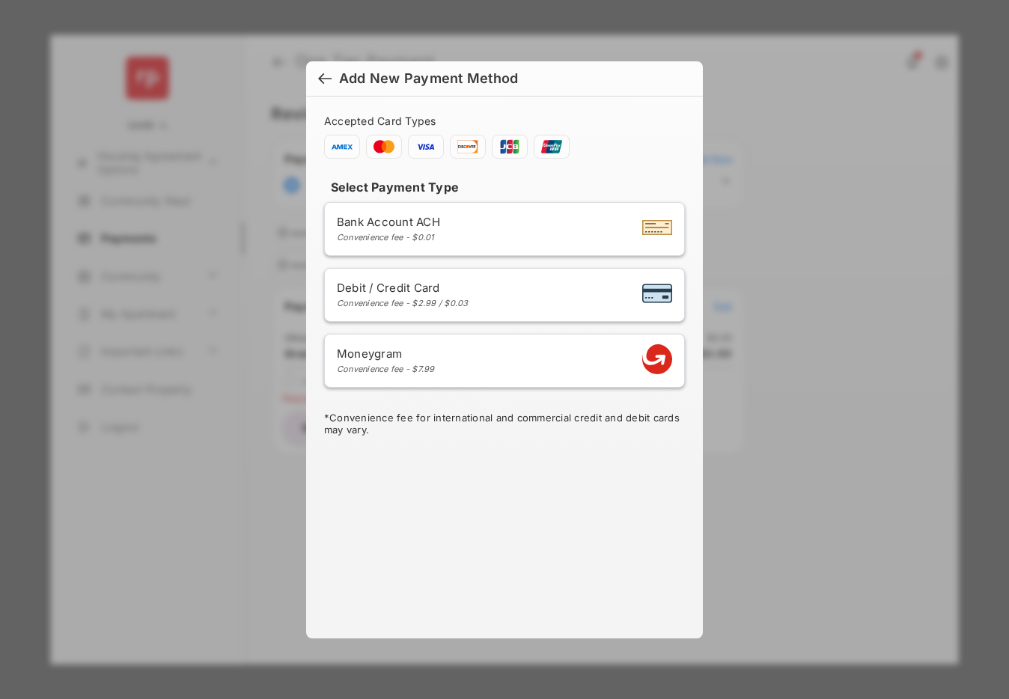
click at [511, 293] on div "Debit / Credit Card Convenience fee - $2.99 / $0.03" at bounding box center [504, 295] width 335 height 28
select select "**"
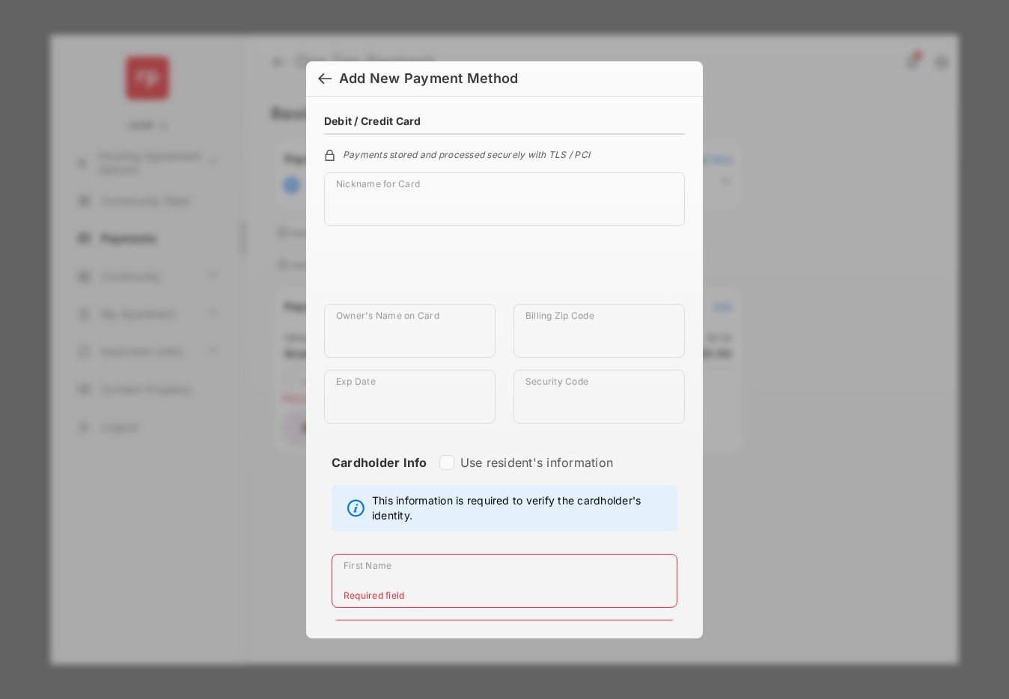
click at [327, 74] on div at bounding box center [324, 80] width 13 height 16
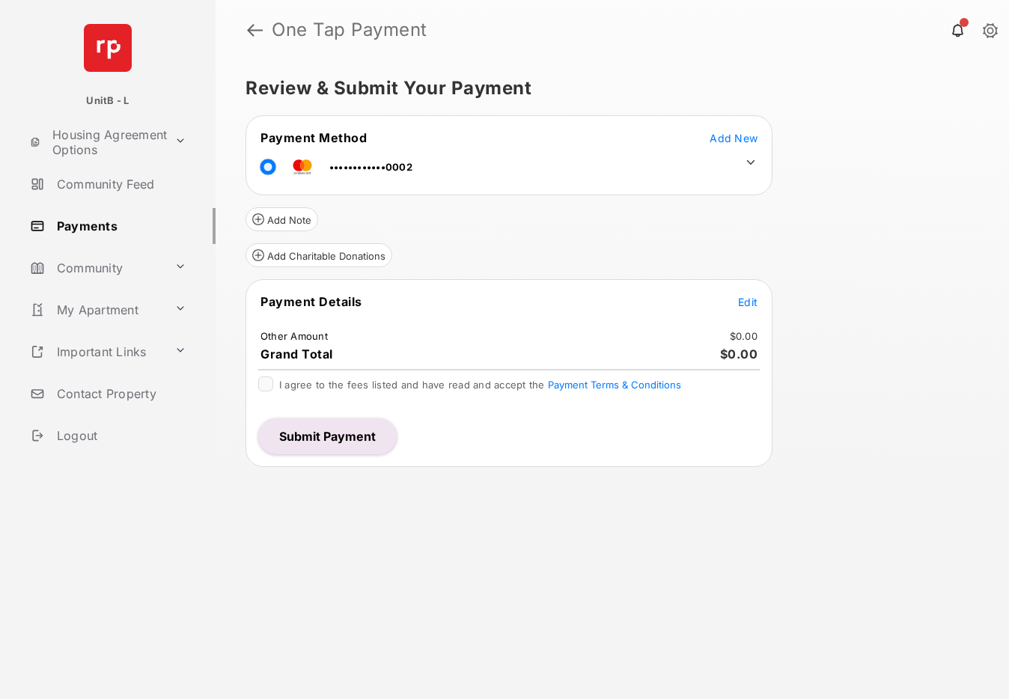
click at [325, 439] on button "Submit Payment" at bounding box center [327, 436] width 138 height 36
click at [715, 139] on span "Add New" at bounding box center [733, 138] width 48 height 13
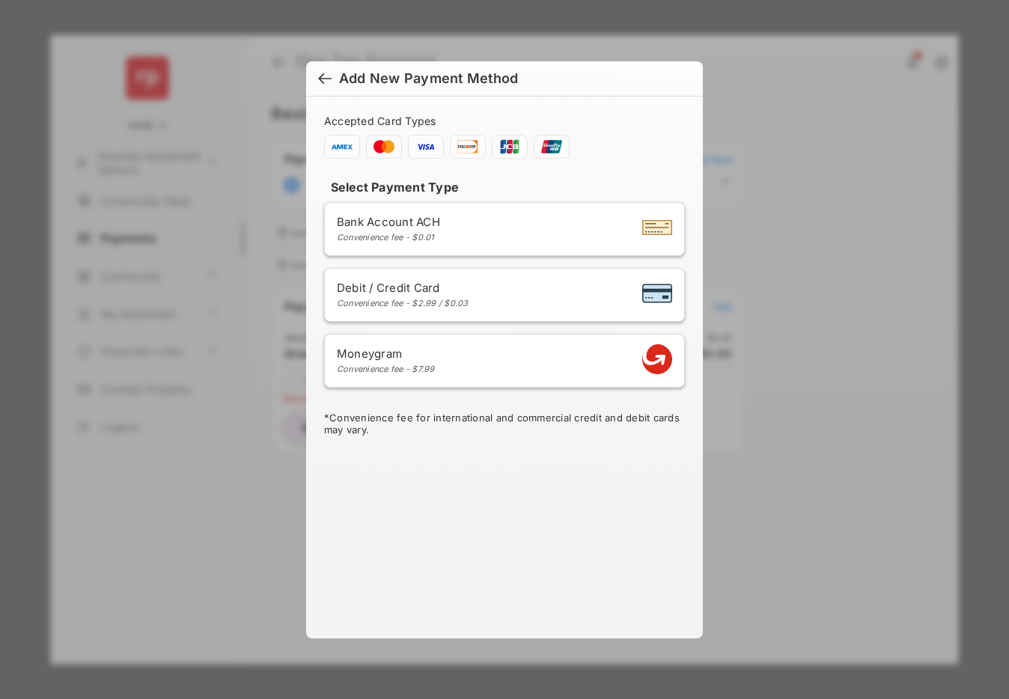
click at [480, 278] on li "Debit / Credit Card Convenience fee - $2.99 / $0.03" at bounding box center [504, 295] width 361 height 54
select select "**"
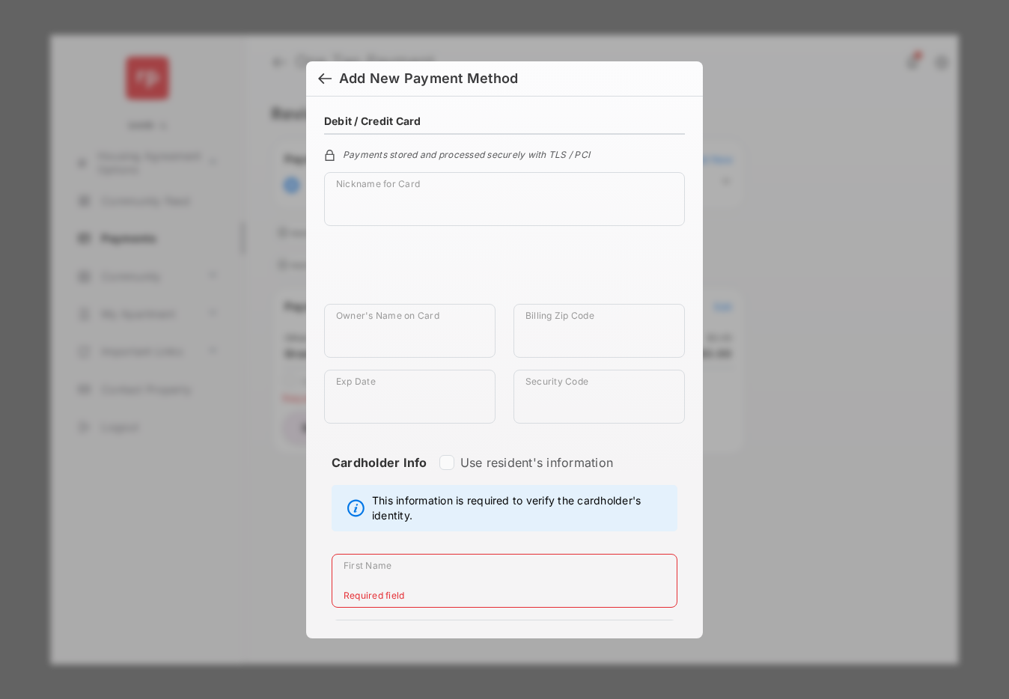
click at [325, 76] on div at bounding box center [324, 80] width 13 height 16
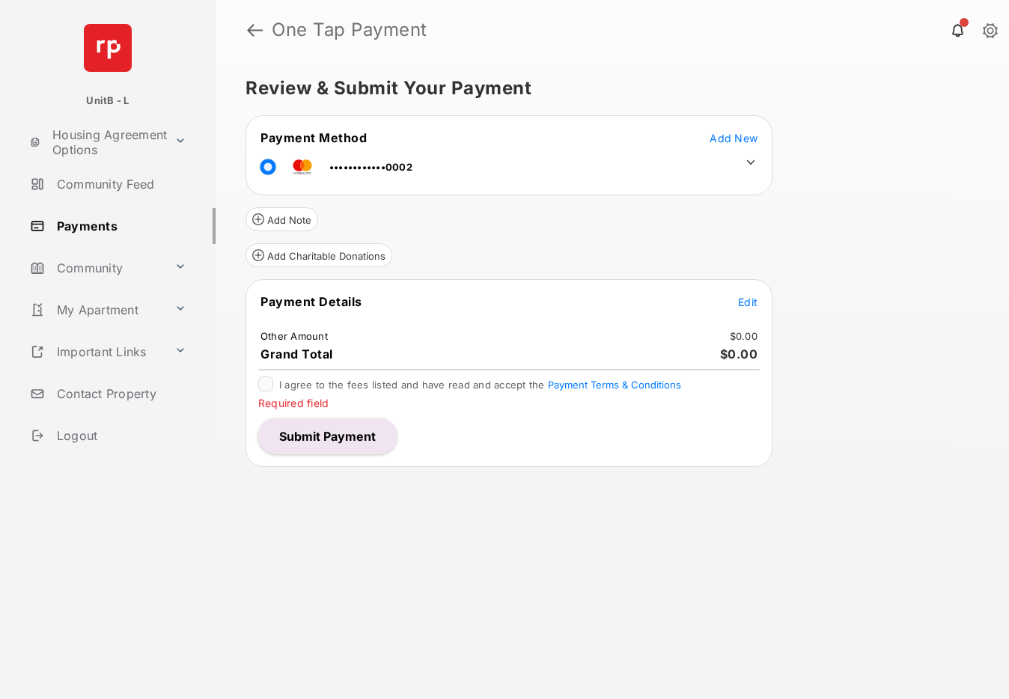
click at [355, 429] on button "Submit Payment" at bounding box center [327, 436] width 138 height 36
click at [736, 140] on span "Add New" at bounding box center [733, 138] width 48 height 13
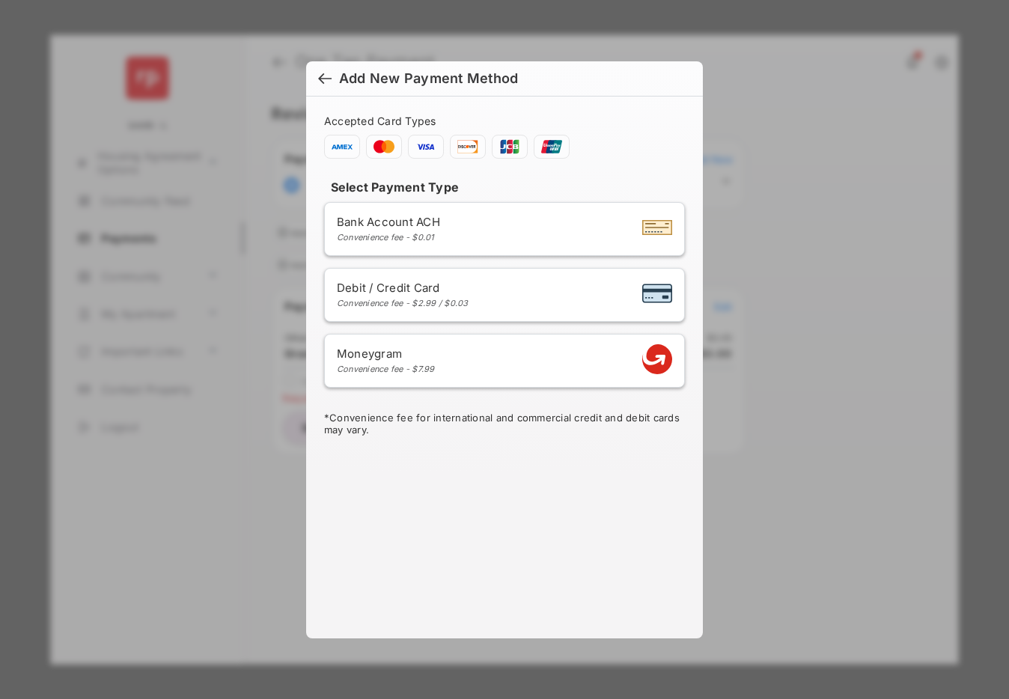
click at [475, 291] on div "Debit / Credit Card Convenience fee - $2.99 / $0.03" at bounding box center [504, 295] width 335 height 28
select select "**"
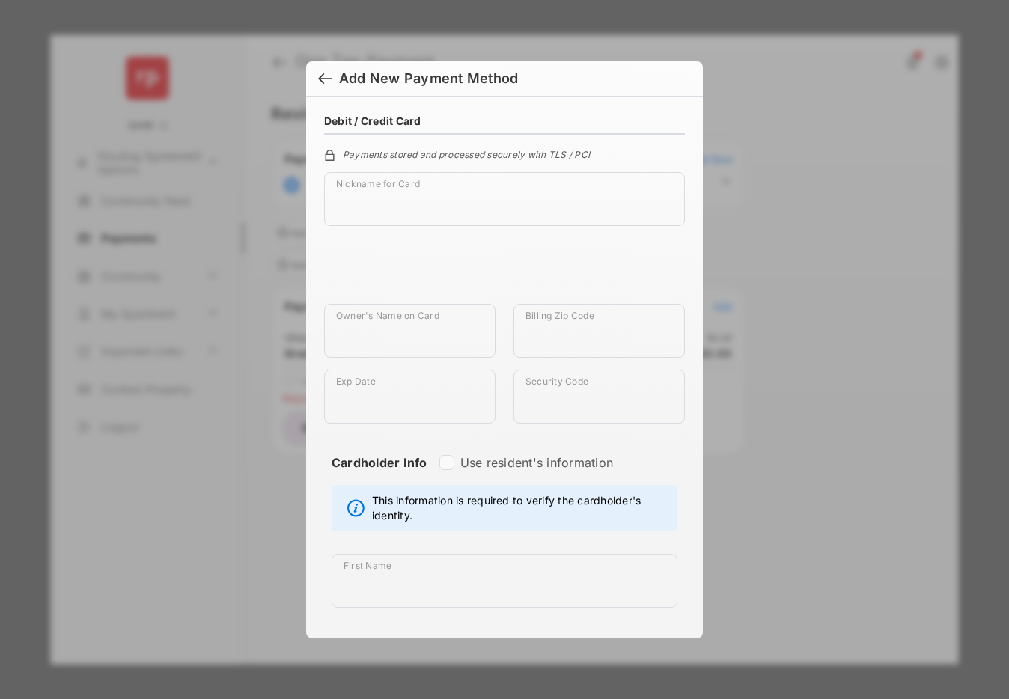
click at [328, 79] on div at bounding box center [324, 80] width 13 height 16
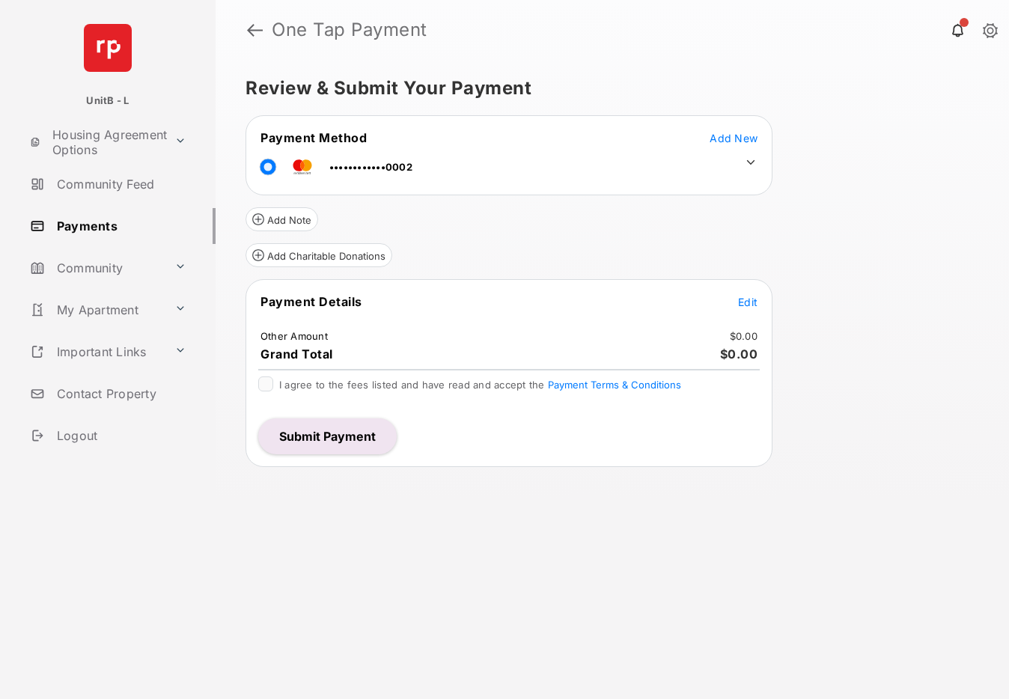
click at [347, 429] on button "Submit Payment" at bounding box center [327, 436] width 138 height 36
click at [726, 134] on span "Add New" at bounding box center [733, 138] width 48 height 13
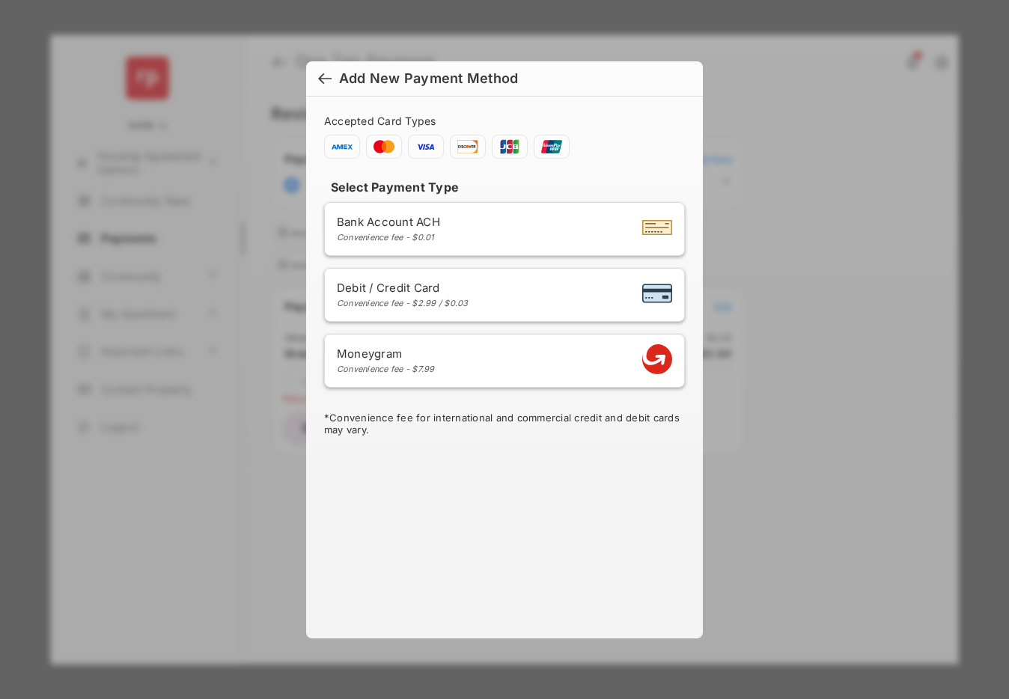
click at [477, 288] on div "Debit / Credit Card Convenience fee - $2.99 / $0.03" at bounding box center [504, 295] width 335 height 28
select select "**"
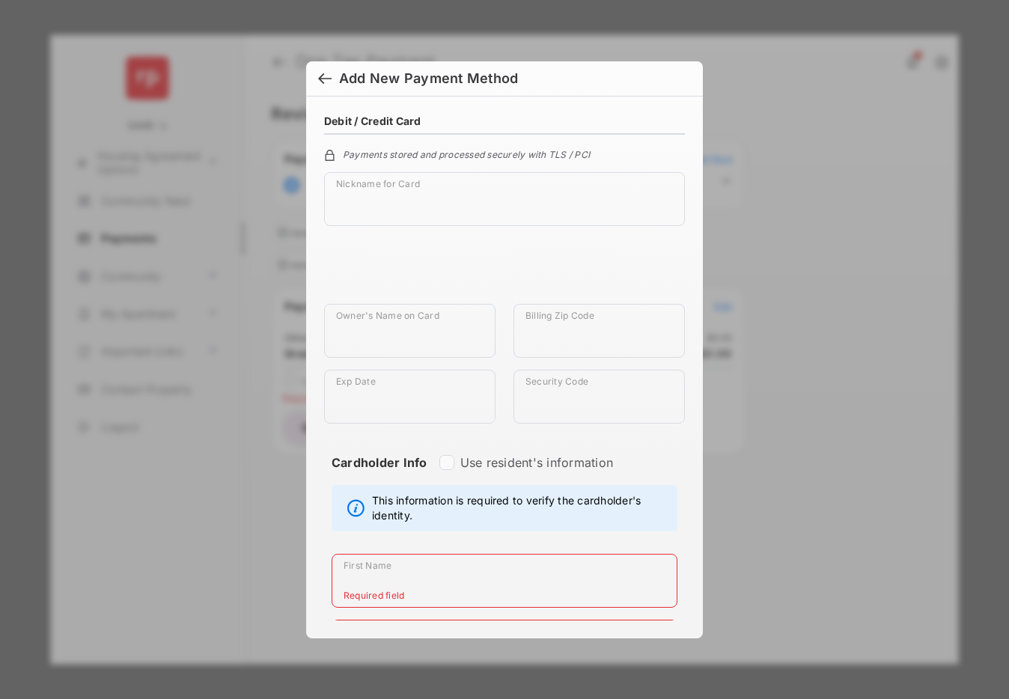
click at [323, 72] on div at bounding box center [324, 80] width 13 height 16
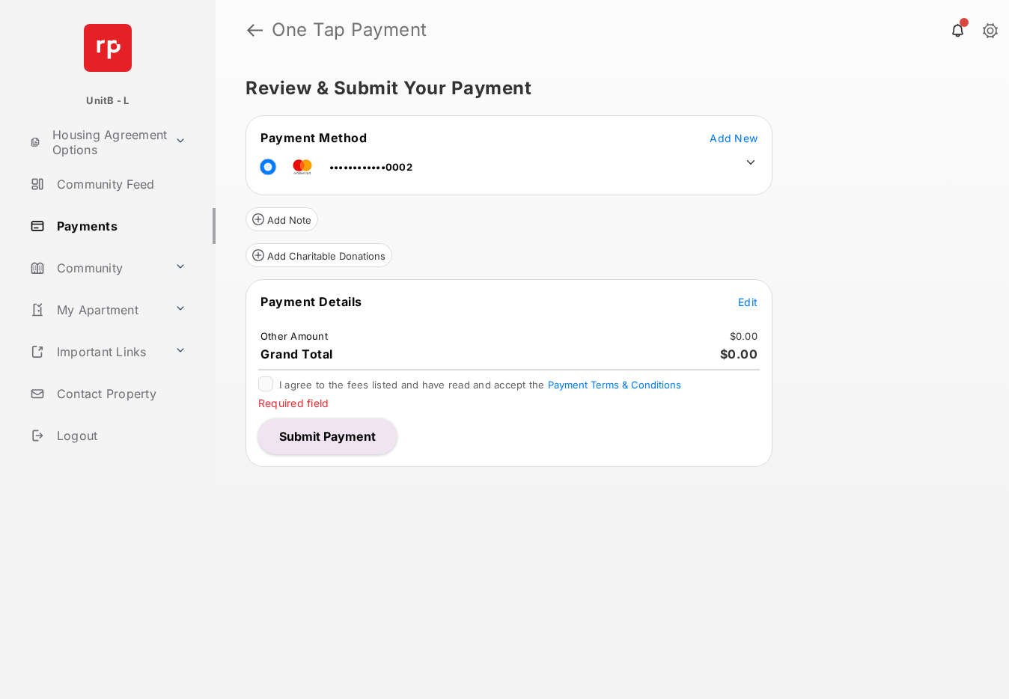
click at [728, 132] on span "Add New" at bounding box center [733, 138] width 48 height 13
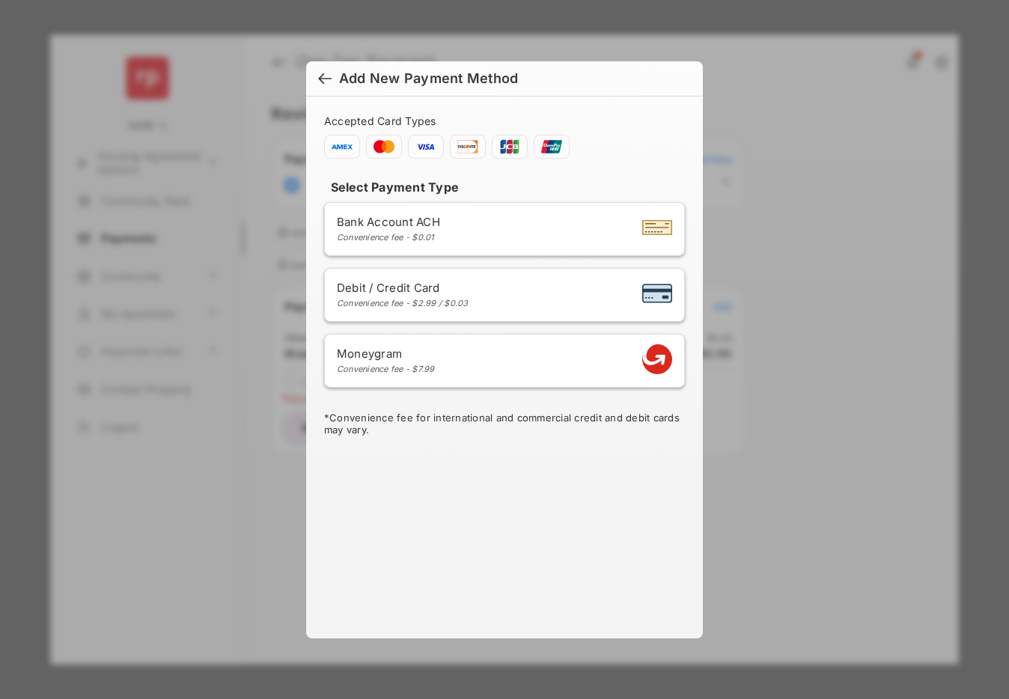
click at [429, 296] on div "Debit / Credit Card Convenience fee - $2.99 / $0.03" at bounding box center [403, 295] width 132 height 28
select select "**"
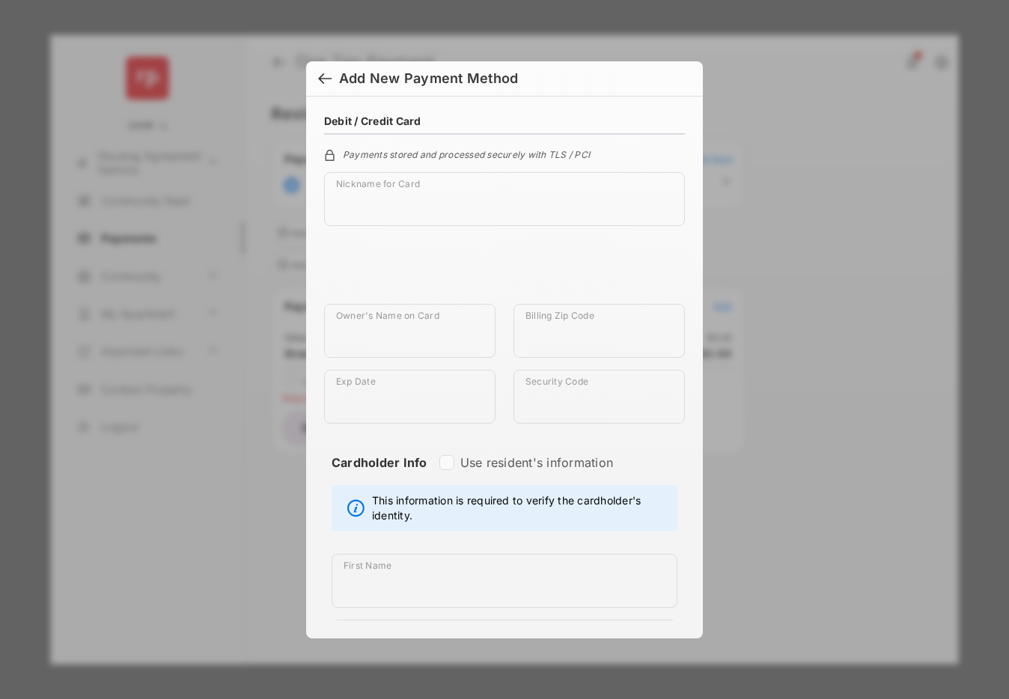
click at [323, 85] on div at bounding box center [324, 80] width 13 height 16
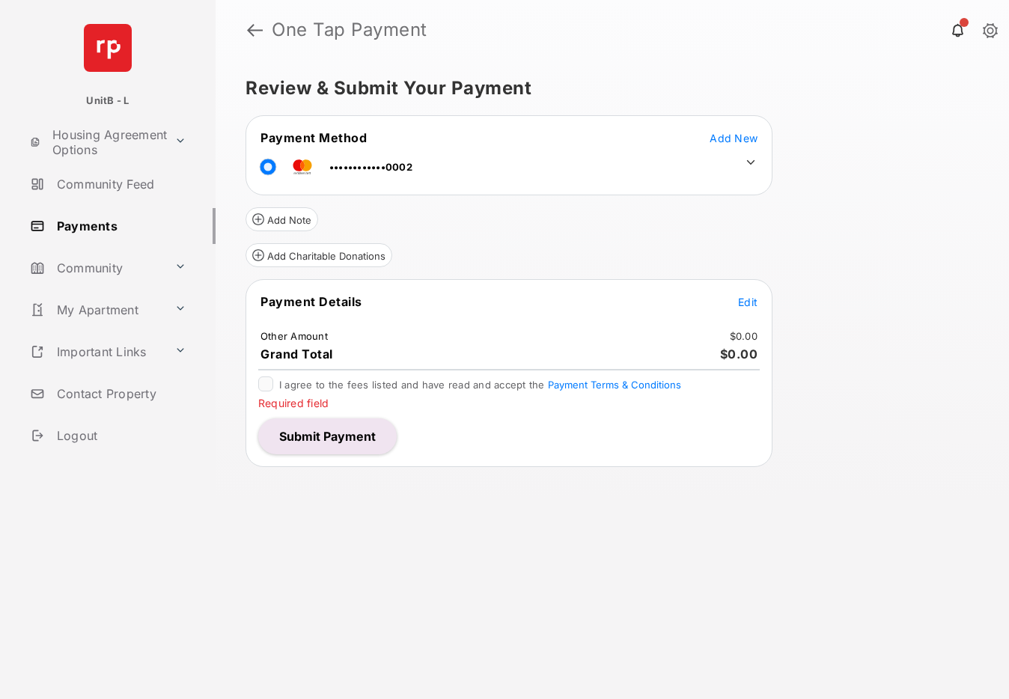
click at [727, 142] on span "Add New" at bounding box center [733, 138] width 48 height 13
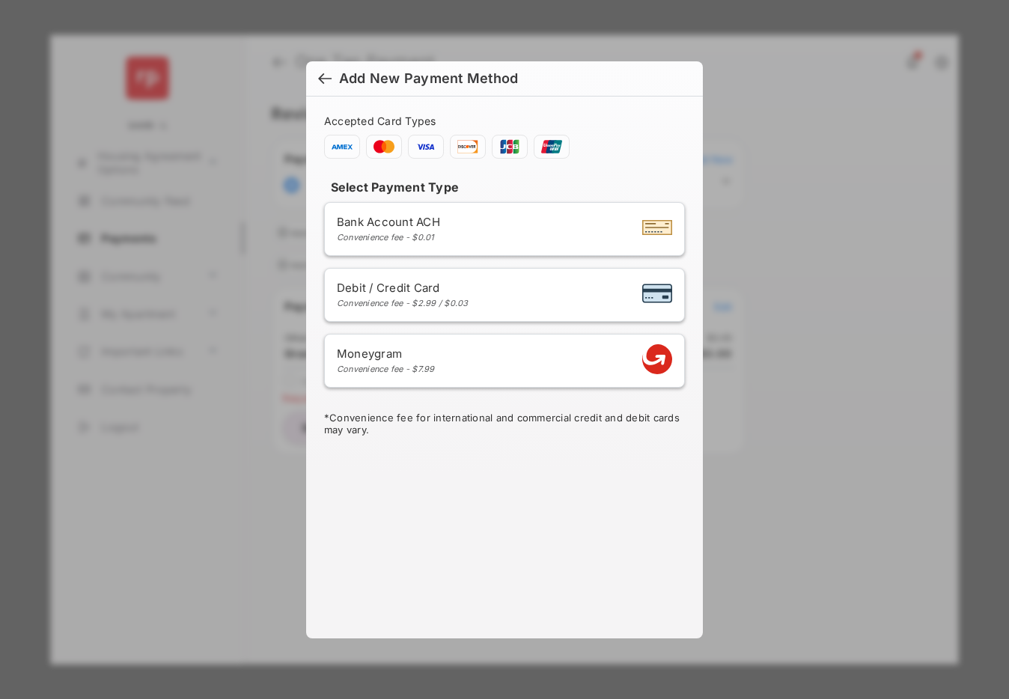
click at [517, 284] on div "Debit / Credit Card Convenience fee - $2.99 / $0.03" at bounding box center [504, 295] width 335 height 28
select select "**"
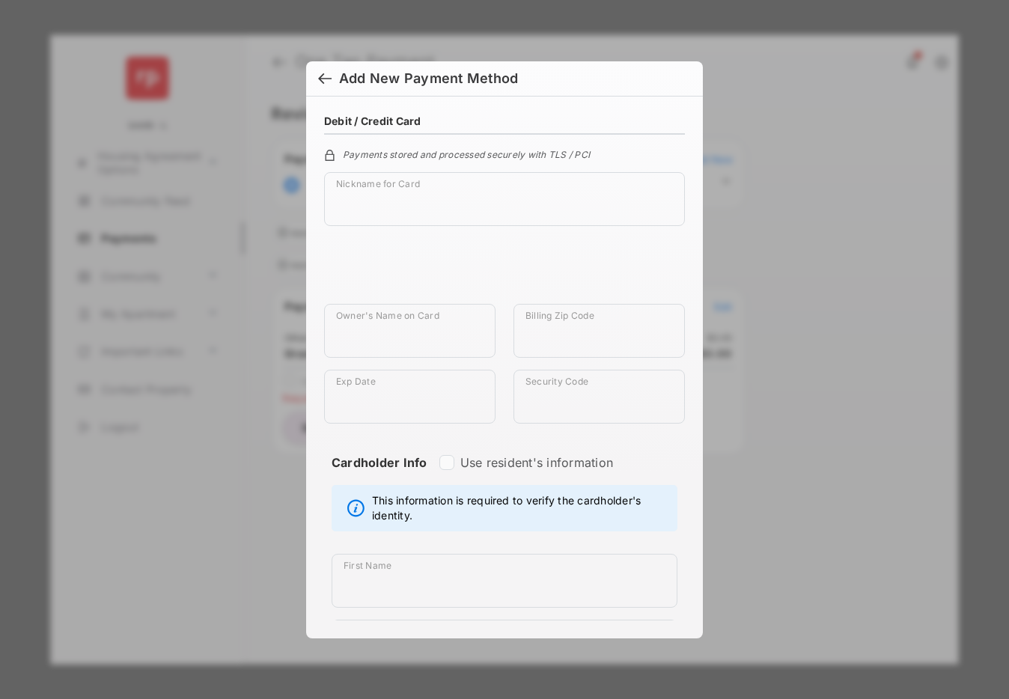
click at [330, 72] on div at bounding box center [324, 80] width 13 height 16
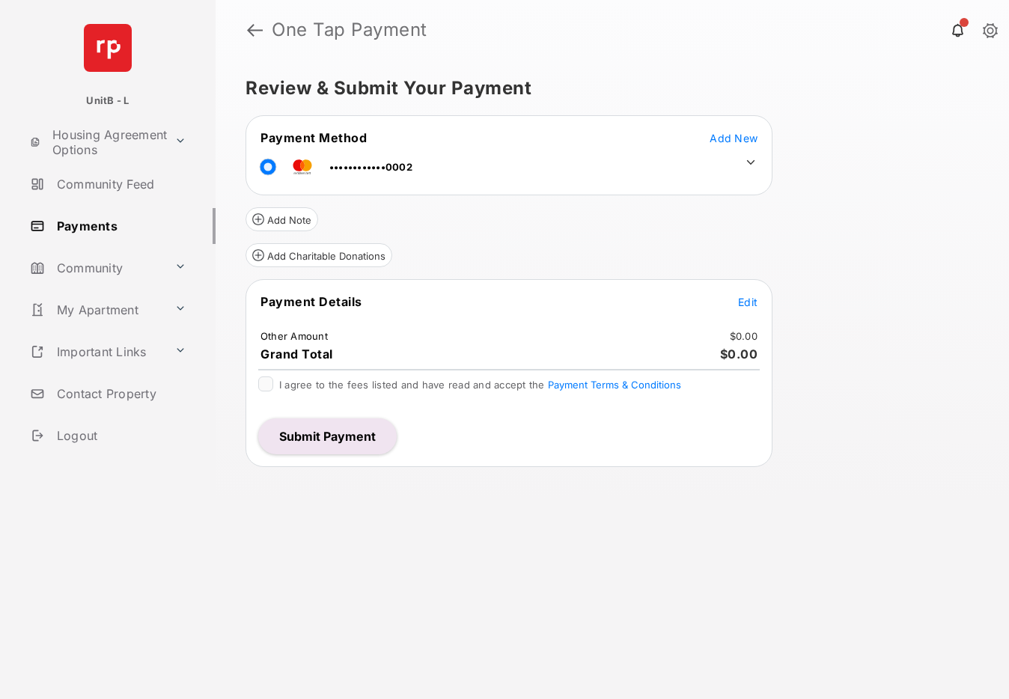
click at [361, 430] on button "Submit Payment" at bounding box center [327, 436] width 138 height 36
click at [325, 432] on button "Submit Payment" at bounding box center [327, 436] width 138 height 36
click at [727, 141] on span "Add New" at bounding box center [733, 138] width 48 height 13
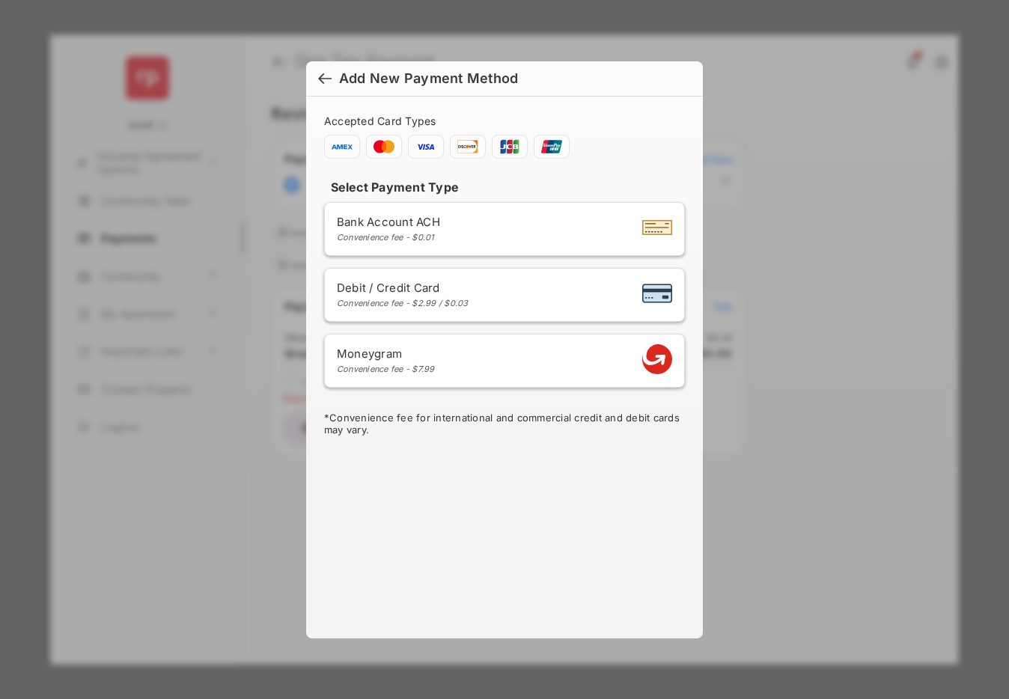
click at [534, 293] on div "Debit / Credit Card Convenience fee - $2.99 / $0.03" at bounding box center [504, 295] width 335 height 28
select select "**"
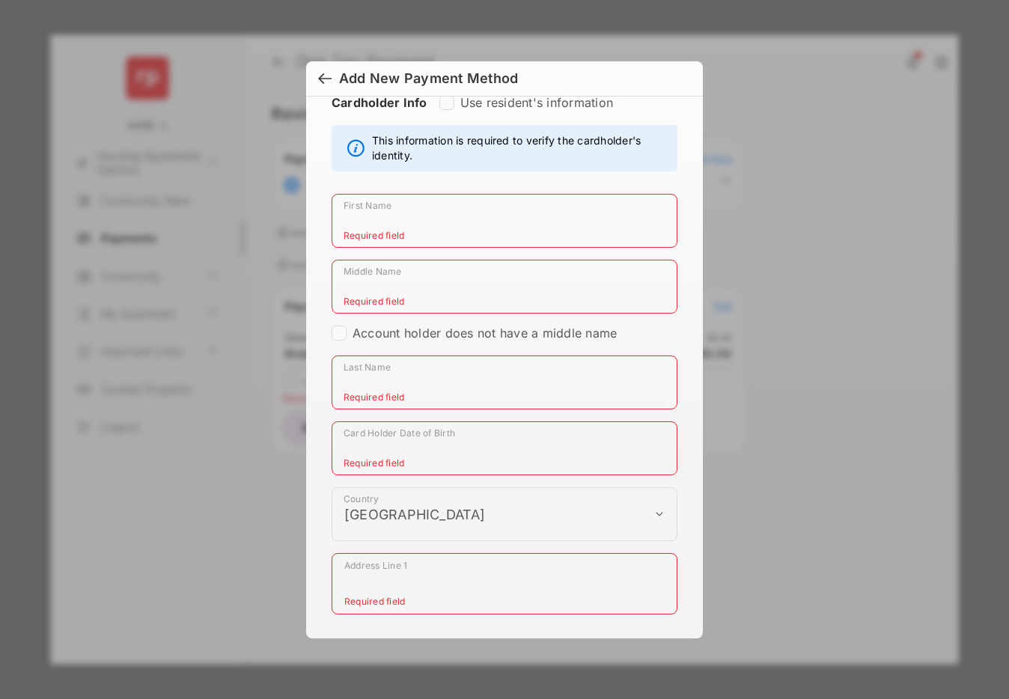
scroll to position [385, 0]
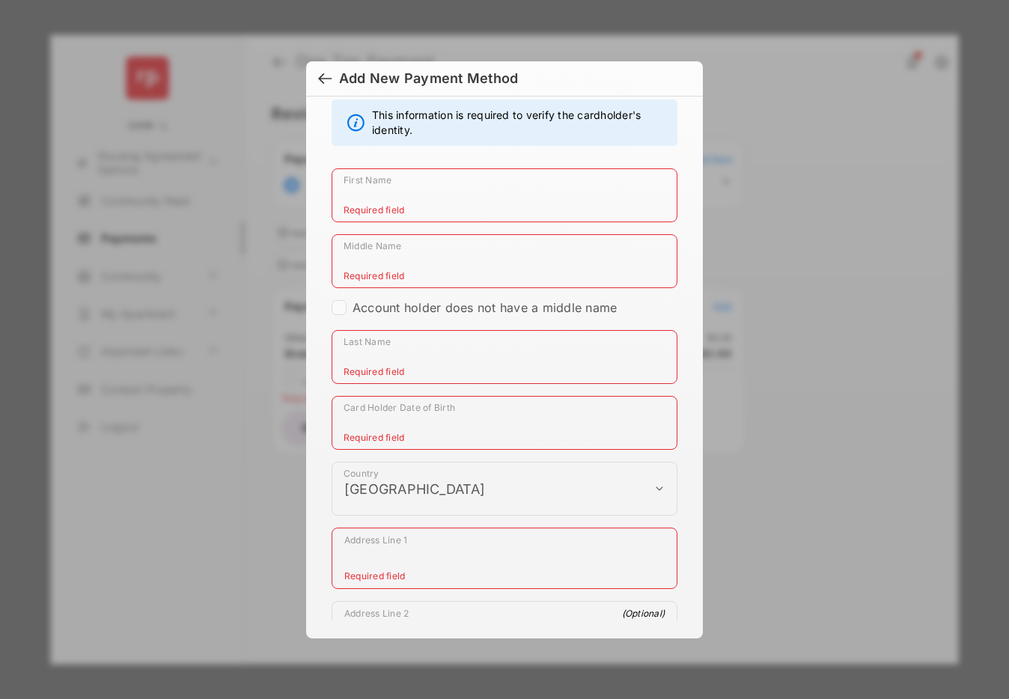
click at [324, 73] on div at bounding box center [324, 80] width 13 height 16
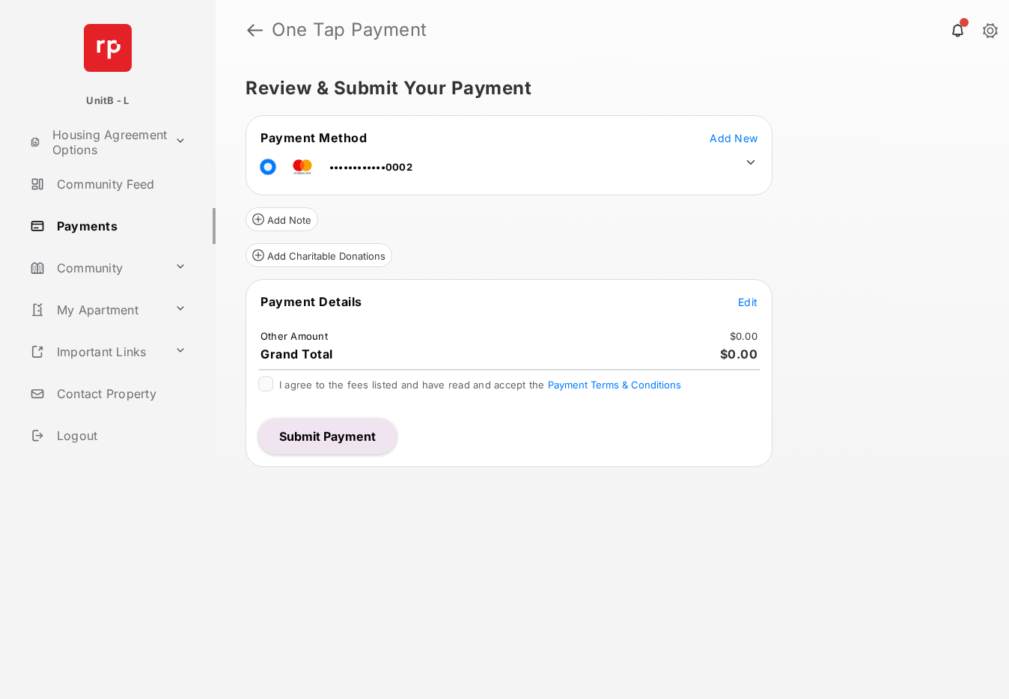
click at [371, 440] on button "Submit Payment" at bounding box center [327, 436] width 138 height 36
click at [358, 426] on button "Submit Payment" at bounding box center [327, 436] width 138 height 36
click at [739, 138] on span "Add New" at bounding box center [733, 138] width 48 height 13
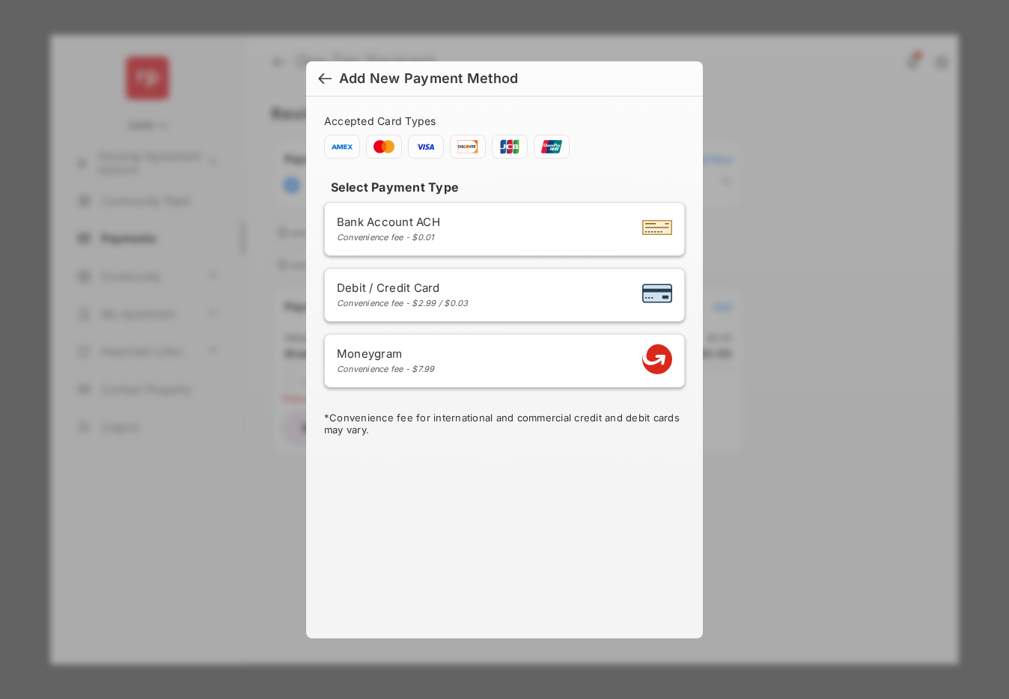
click at [518, 298] on div "Debit / Credit Card Convenience fee - $2.99 / $0.03" at bounding box center [504, 295] width 335 height 28
select select "**"
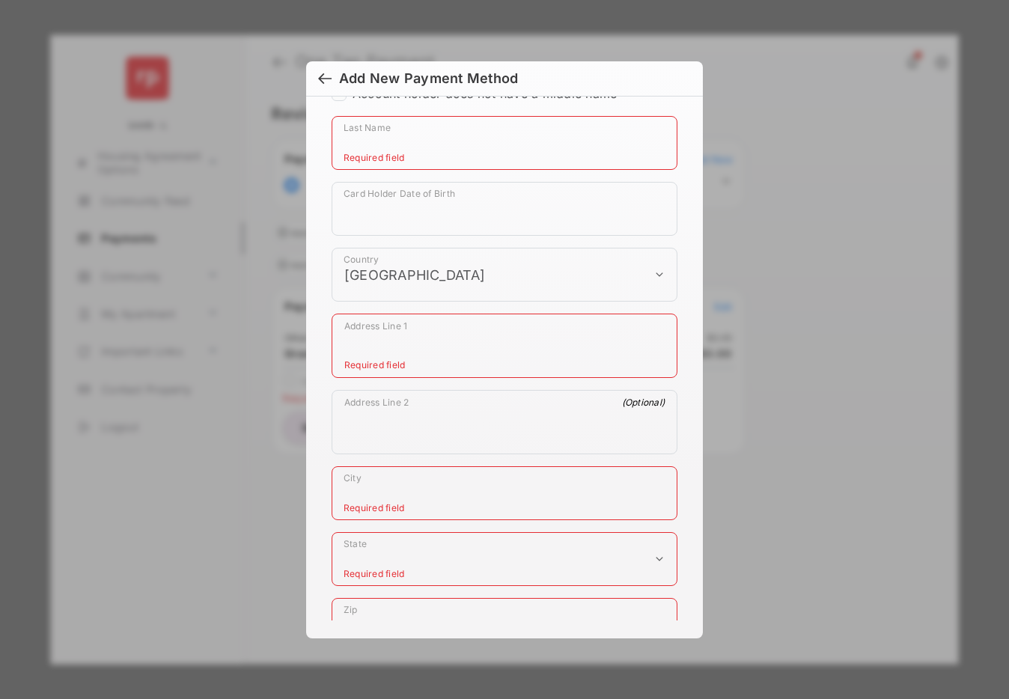
scroll to position [826, 0]
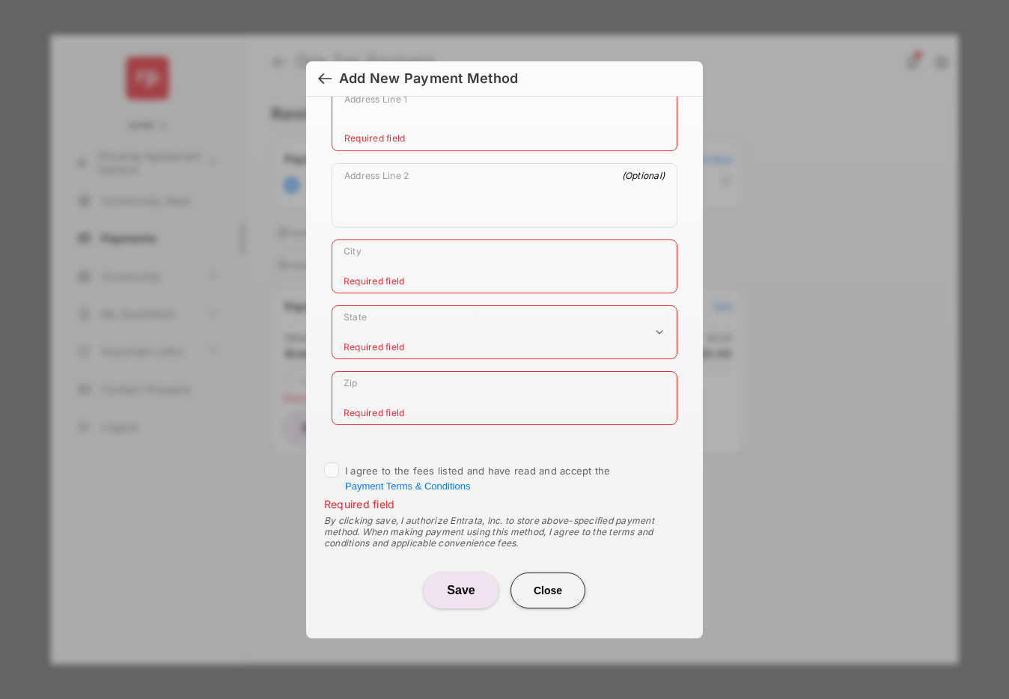
click at [556, 596] on button "Close" at bounding box center [547, 590] width 75 height 36
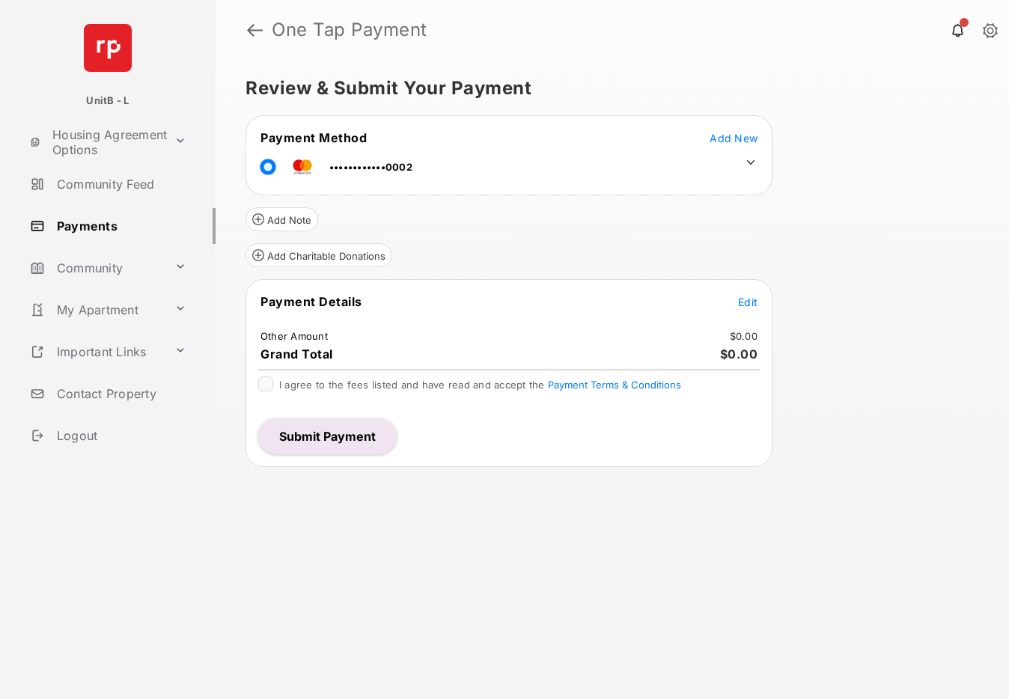
click at [346, 429] on button "Submit Payment" at bounding box center [327, 436] width 138 height 36
click at [737, 135] on span "Add New" at bounding box center [733, 138] width 48 height 13
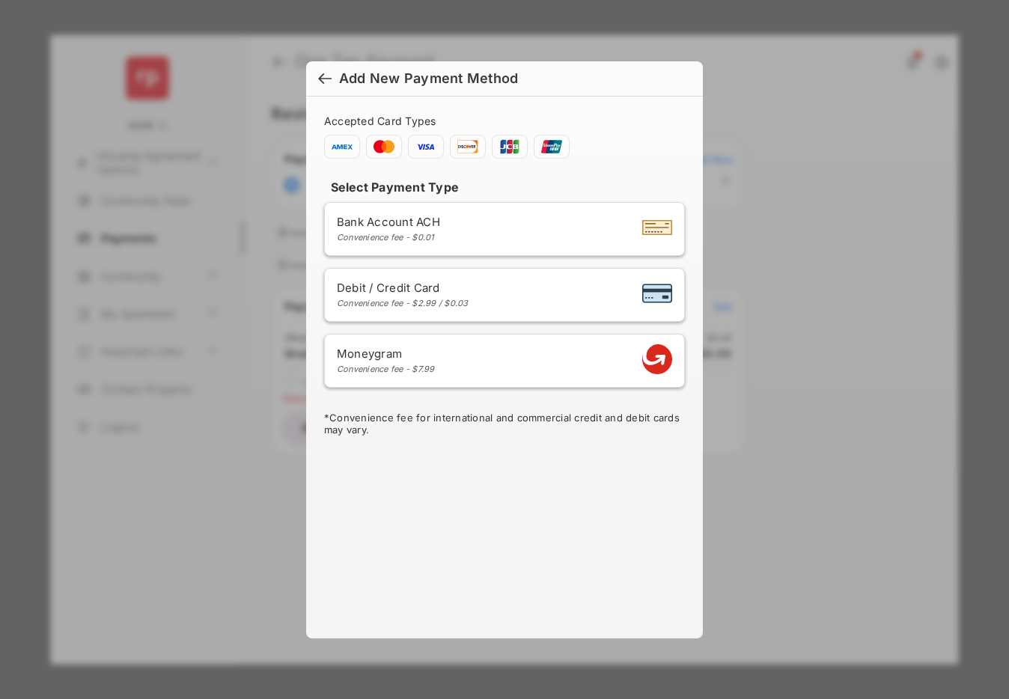
click at [474, 299] on div "Debit / Credit Card Convenience fee - $2.99 / $0.03" at bounding box center [504, 295] width 335 height 28
select select "**"
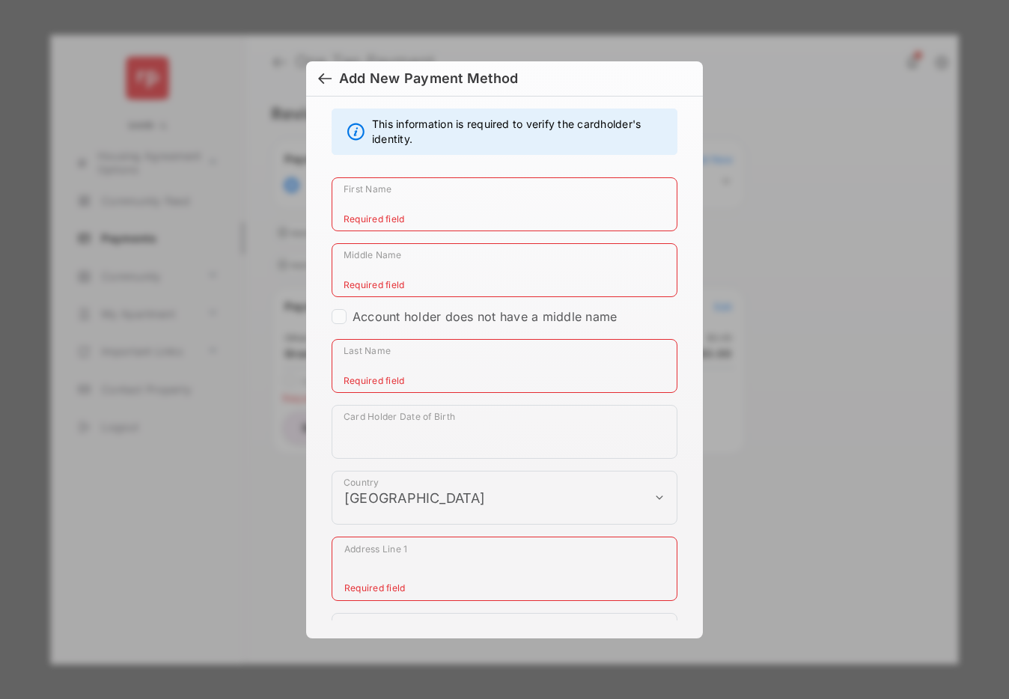
scroll to position [412, 0]
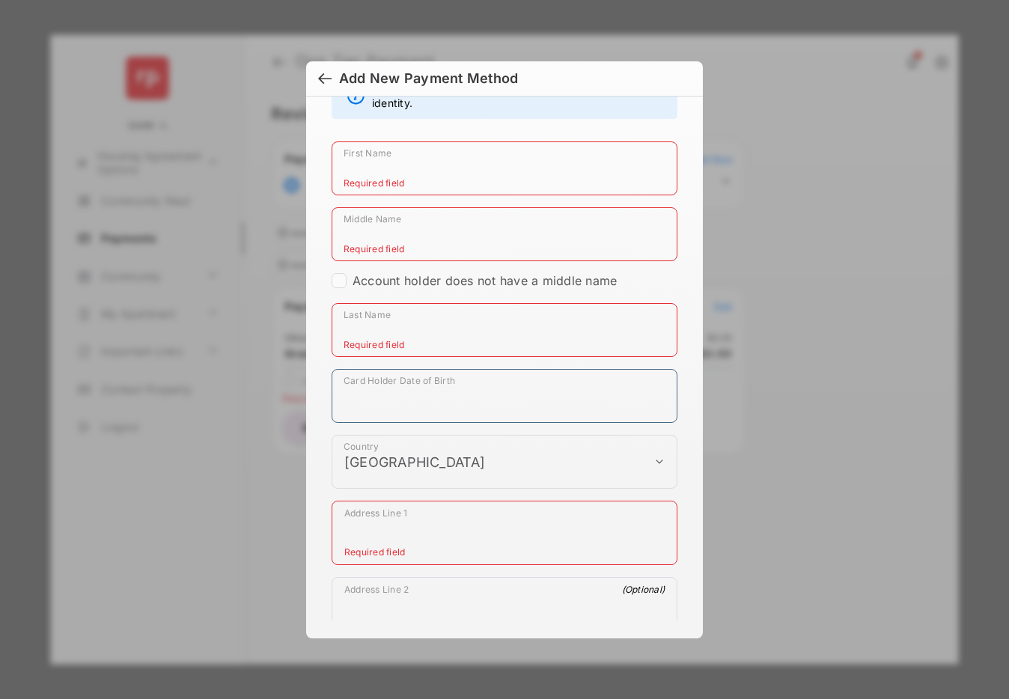
click at [450, 400] on input "Card Holder Date of Birth" at bounding box center [504, 396] width 346 height 54
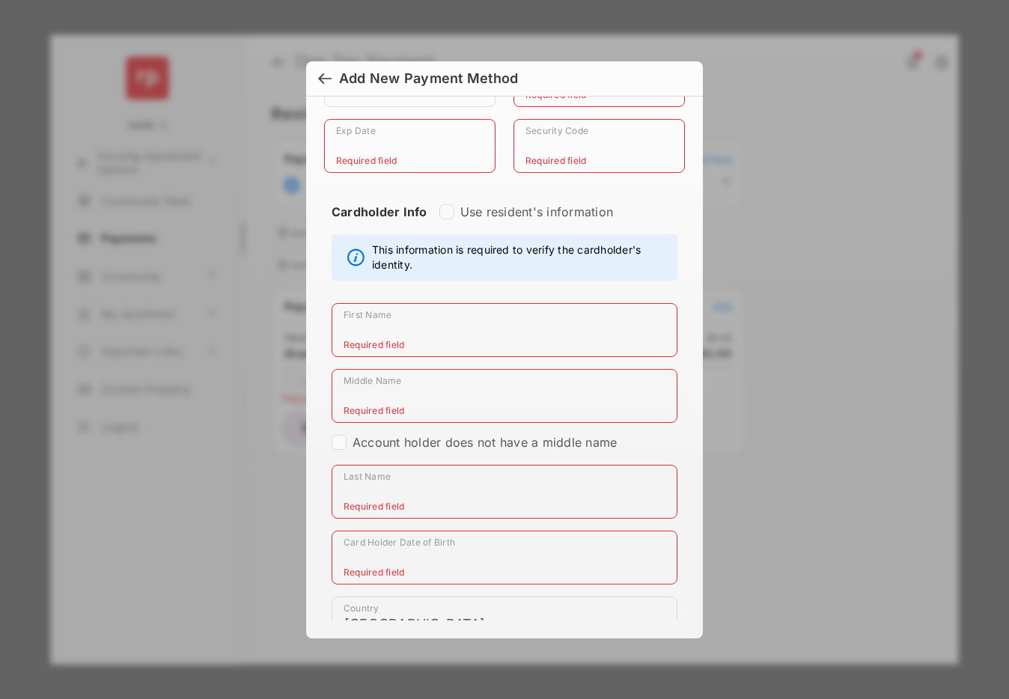
scroll to position [354, 0]
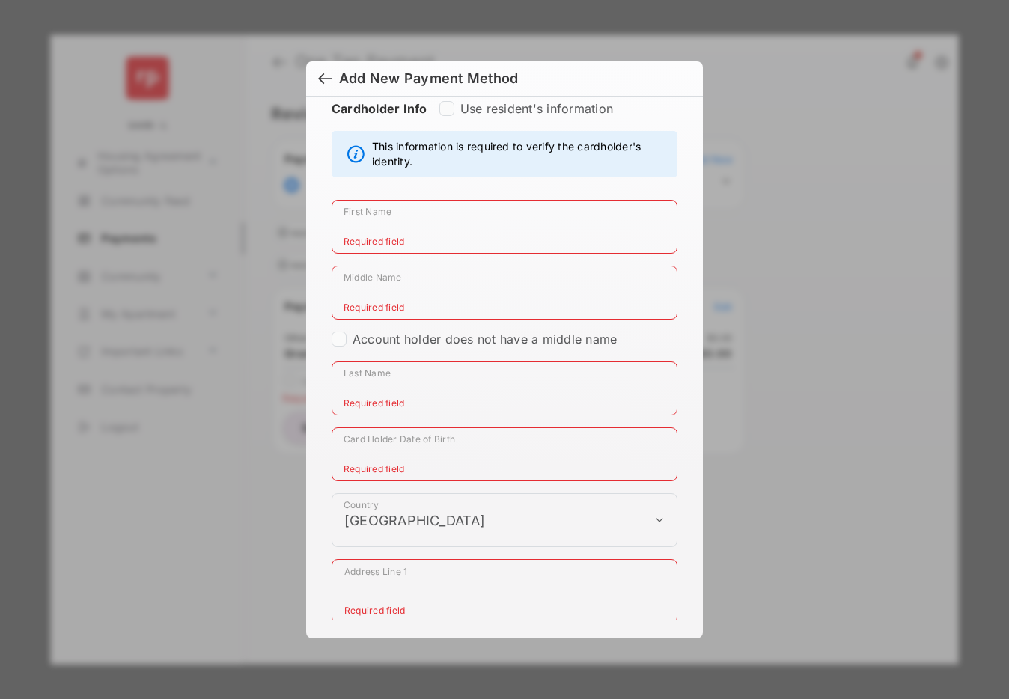
click at [324, 80] on div at bounding box center [324, 80] width 13 height 16
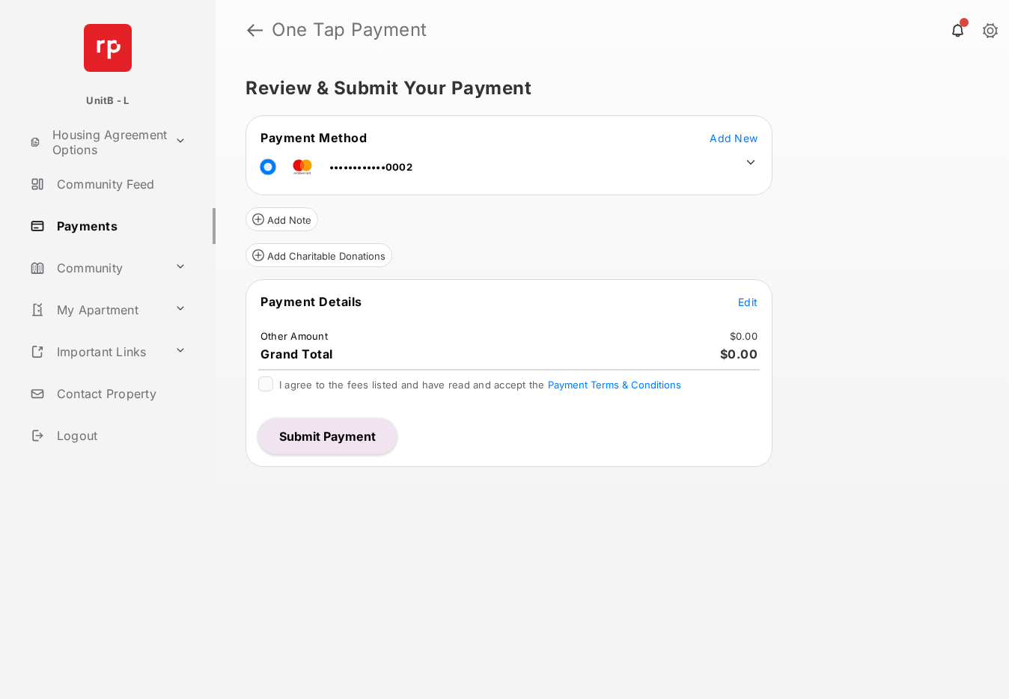
click at [293, 429] on button "Submit Payment" at bounding box center [327, 436] width 138 height 36
click at [739, 134] on span "Add New" at bounding box center [733, 138] width 48 height 13
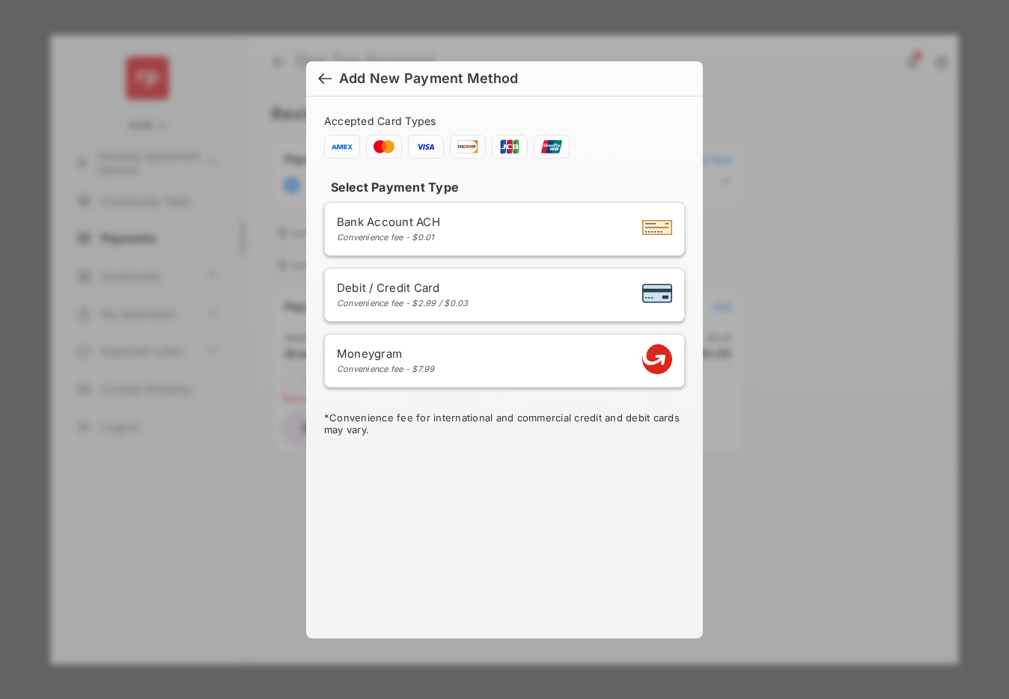
click at [519, 301] on div "Debit / Credit Card Convenience fee - $2.99 / $0.03" at bounding box center [504, 295] width 335 height 28
select select "**"
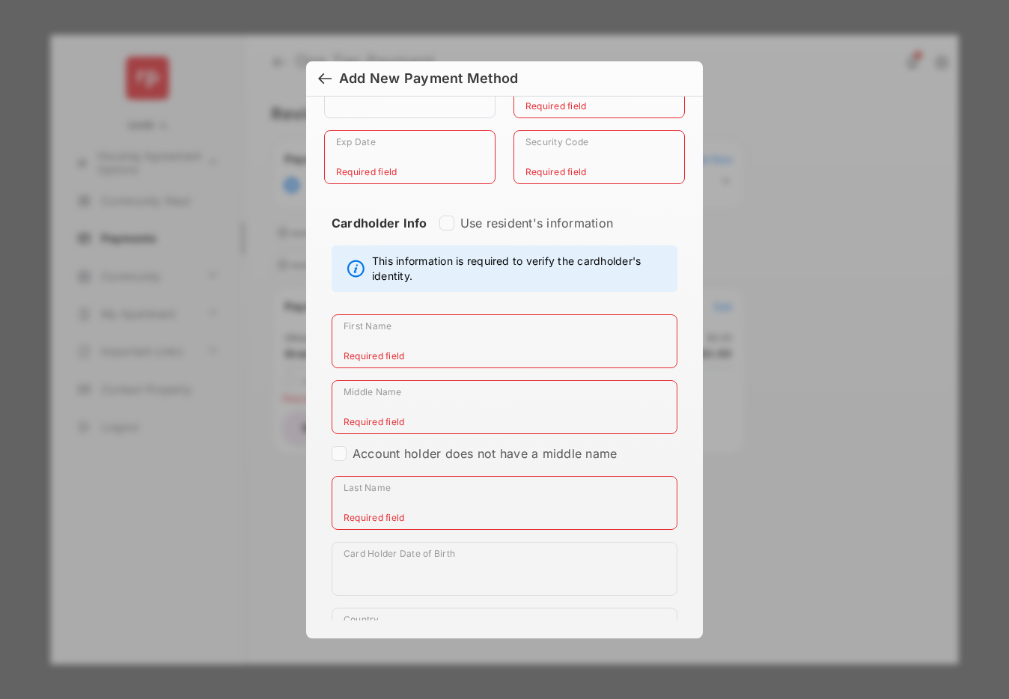
scroll to position [343, 0]
